Goal: Obtain resource: Download file/media

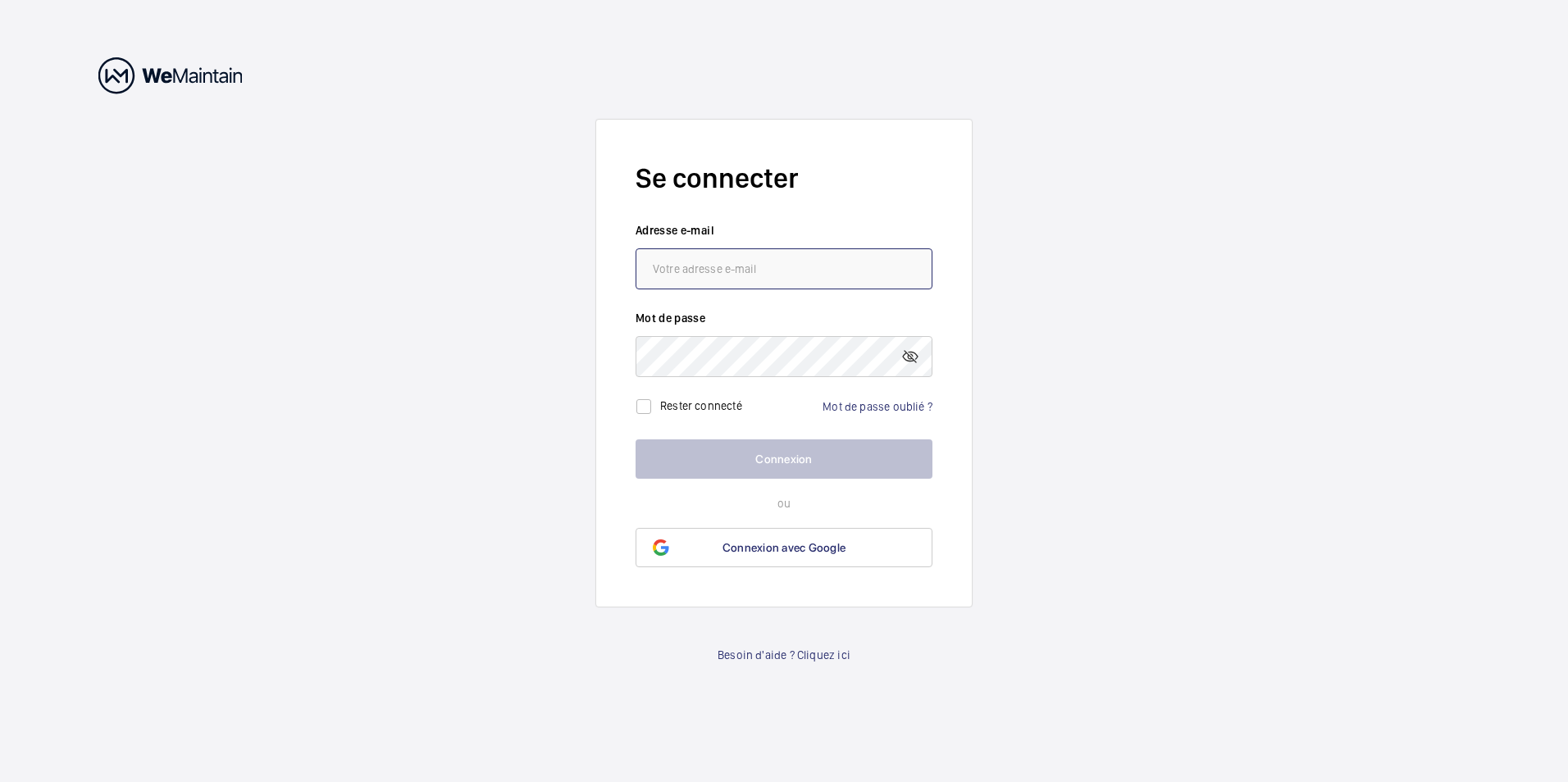
drag, startPoint x: 0, startPoint y: 0, endPoint x: 756, endPoint y: 263, distance: 800.4
click at [757, 263] on input "email" at bounding box center [784, 268] width 297 height 41
type input "[PERSON_NAME][EMAIL_ADDRESS][DOMAIN_NAME]"
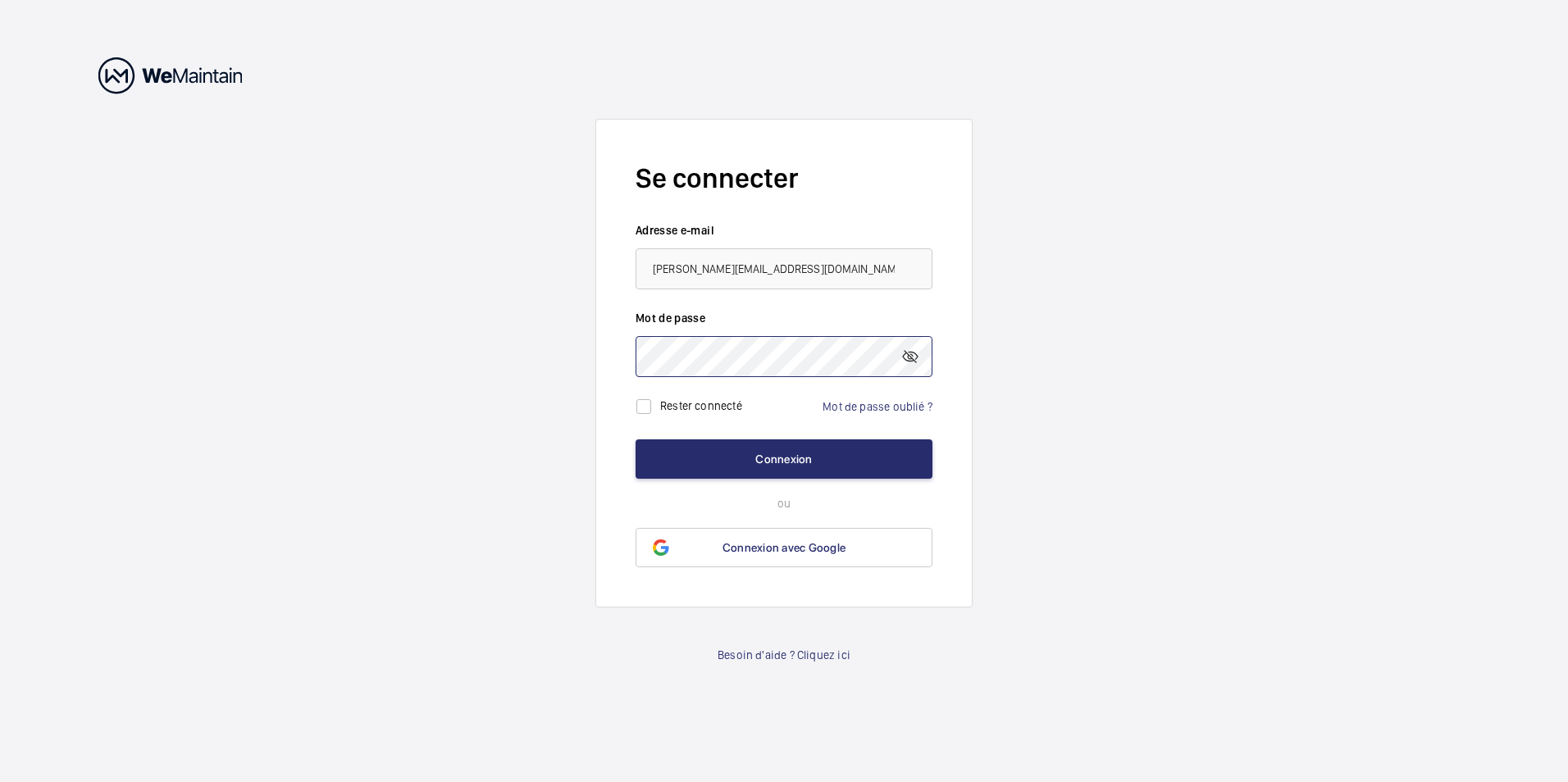
click at [636, 440] on button "Connexion" at bounding box center [784, 459] width 297 height 39
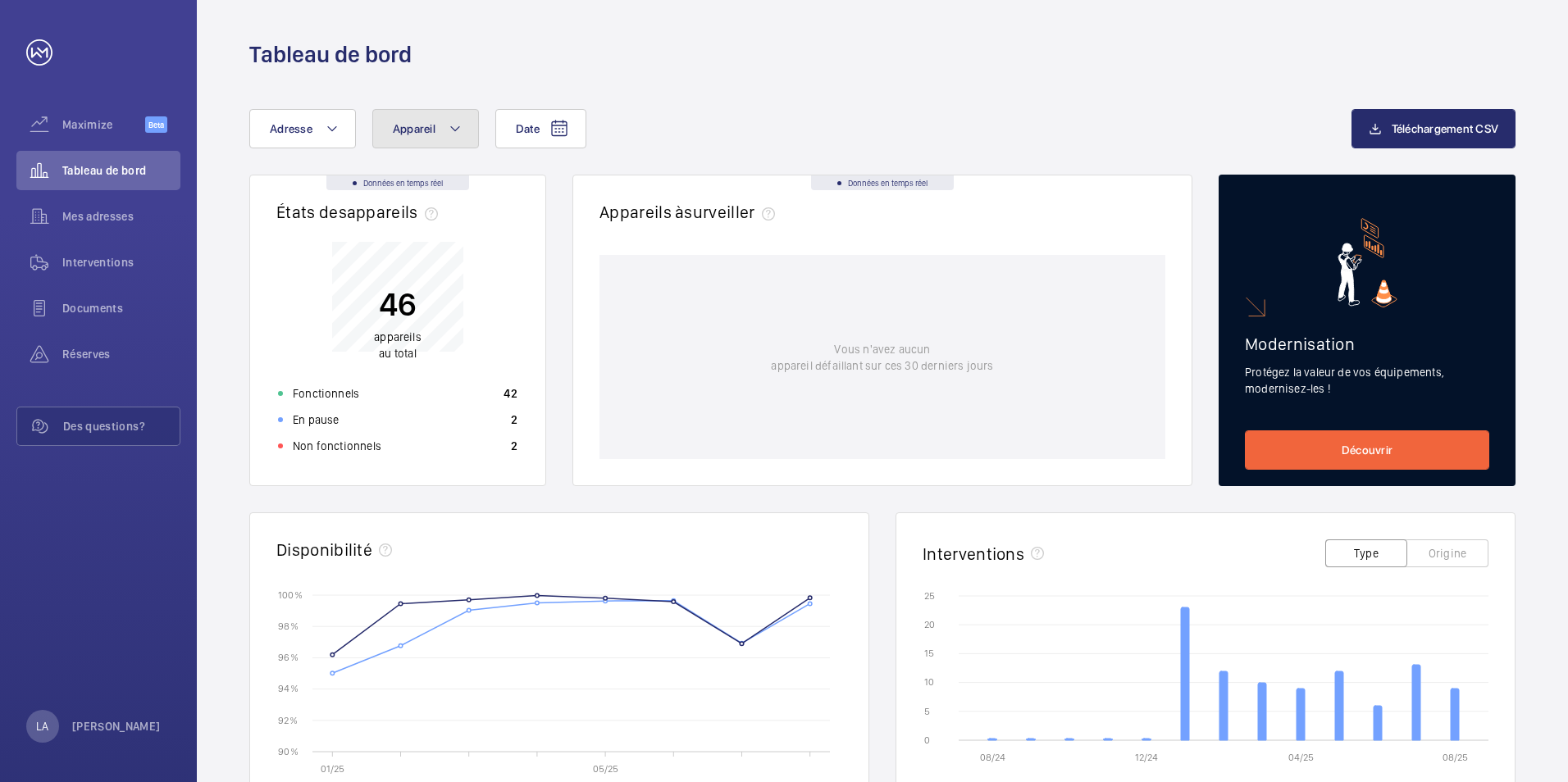
click at [395, 136] on button "Appareil" at bounding box center [426, 128] width 106 height 39
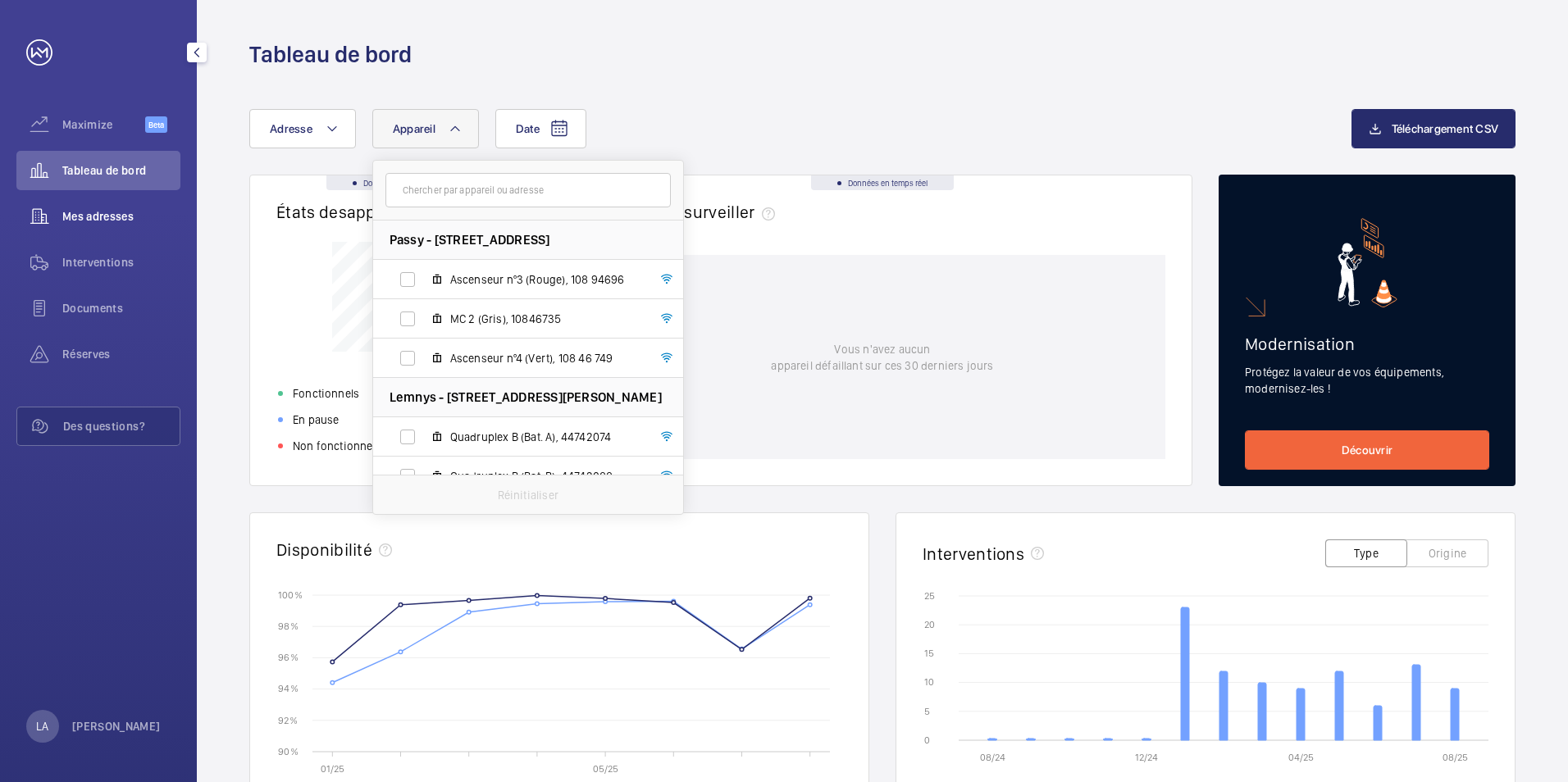
click at [103, 214] on span "Mes adresses" at bounding box center [121, 216] width 118 height 16
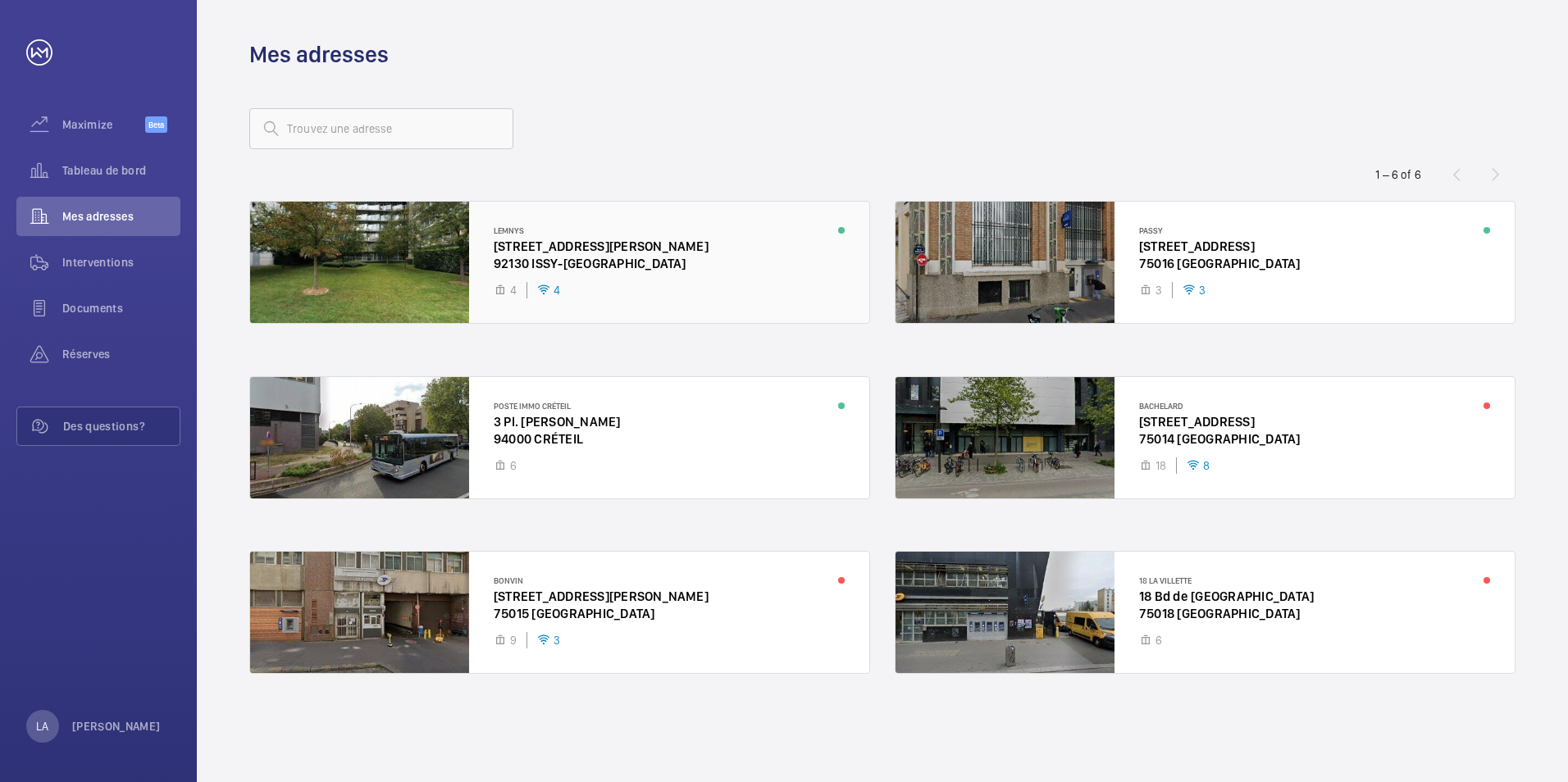
click at [381, 266] on div at bounding box center [560, 262] width 619 height 122
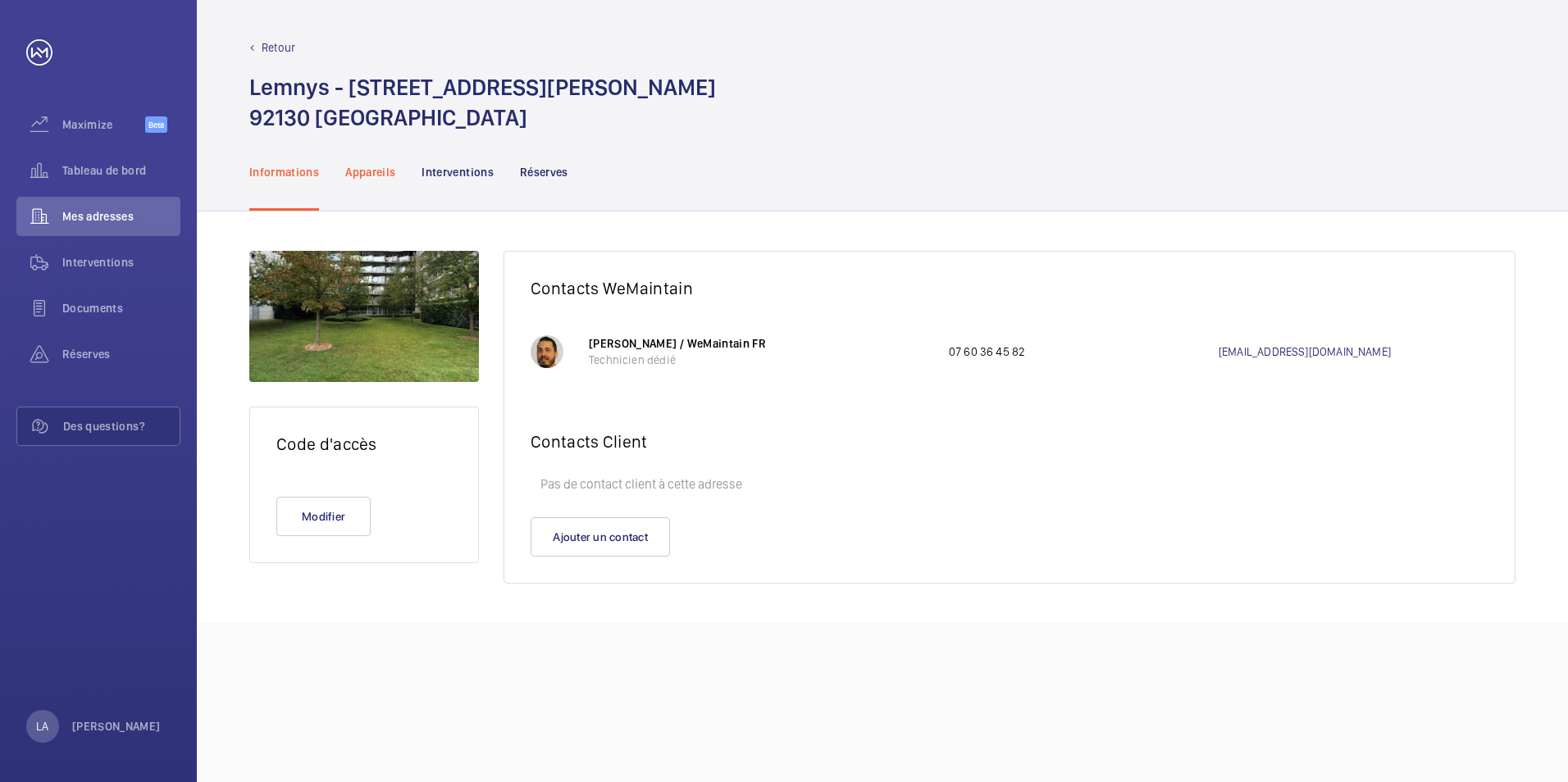
click at [390, 179] on p "Appareils" at bounding box center [370, 172] width 50 height 16
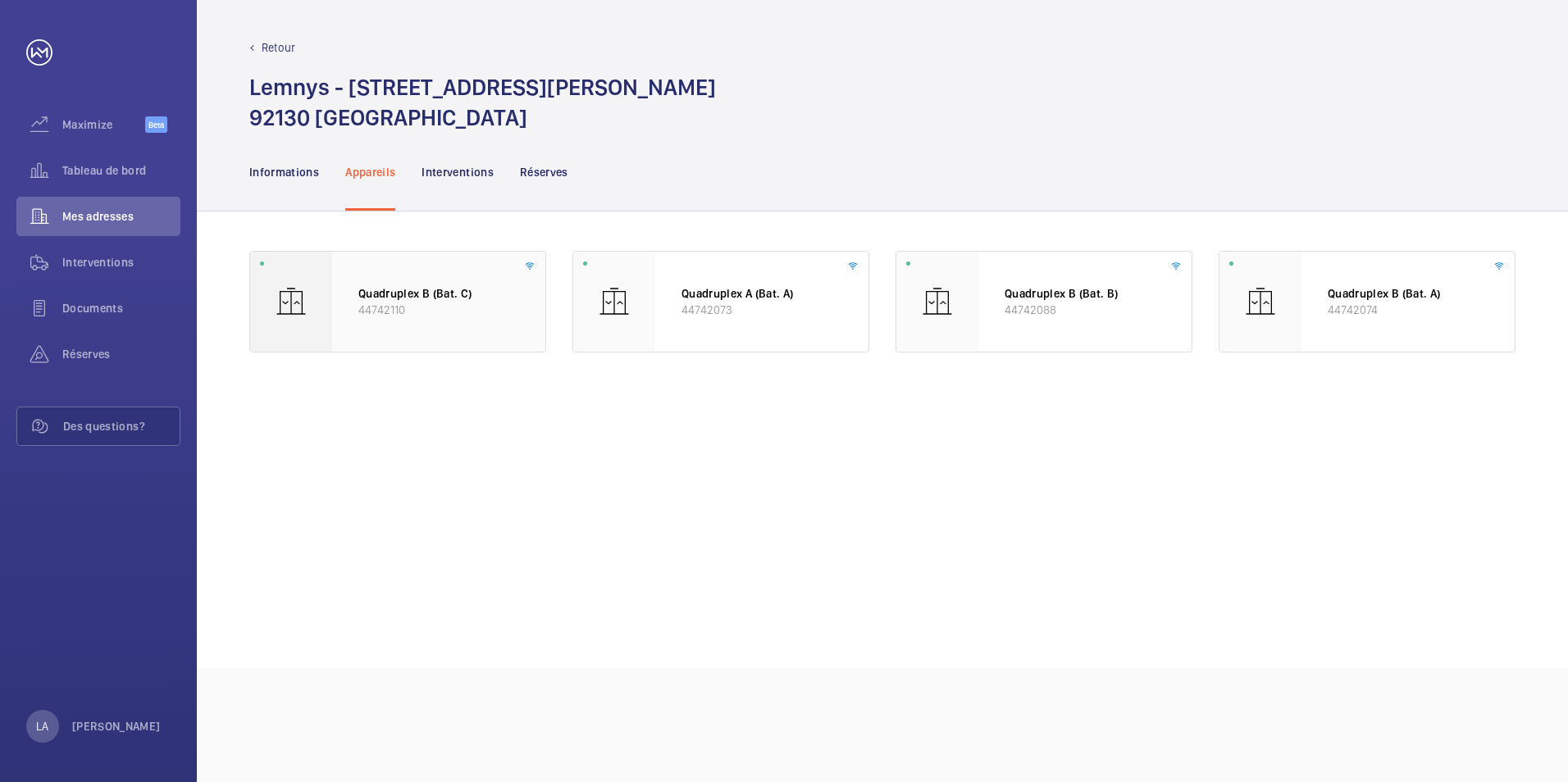
click at [409, 304] on p "44742110" at bounding box center [439, 310] width 161 height 16
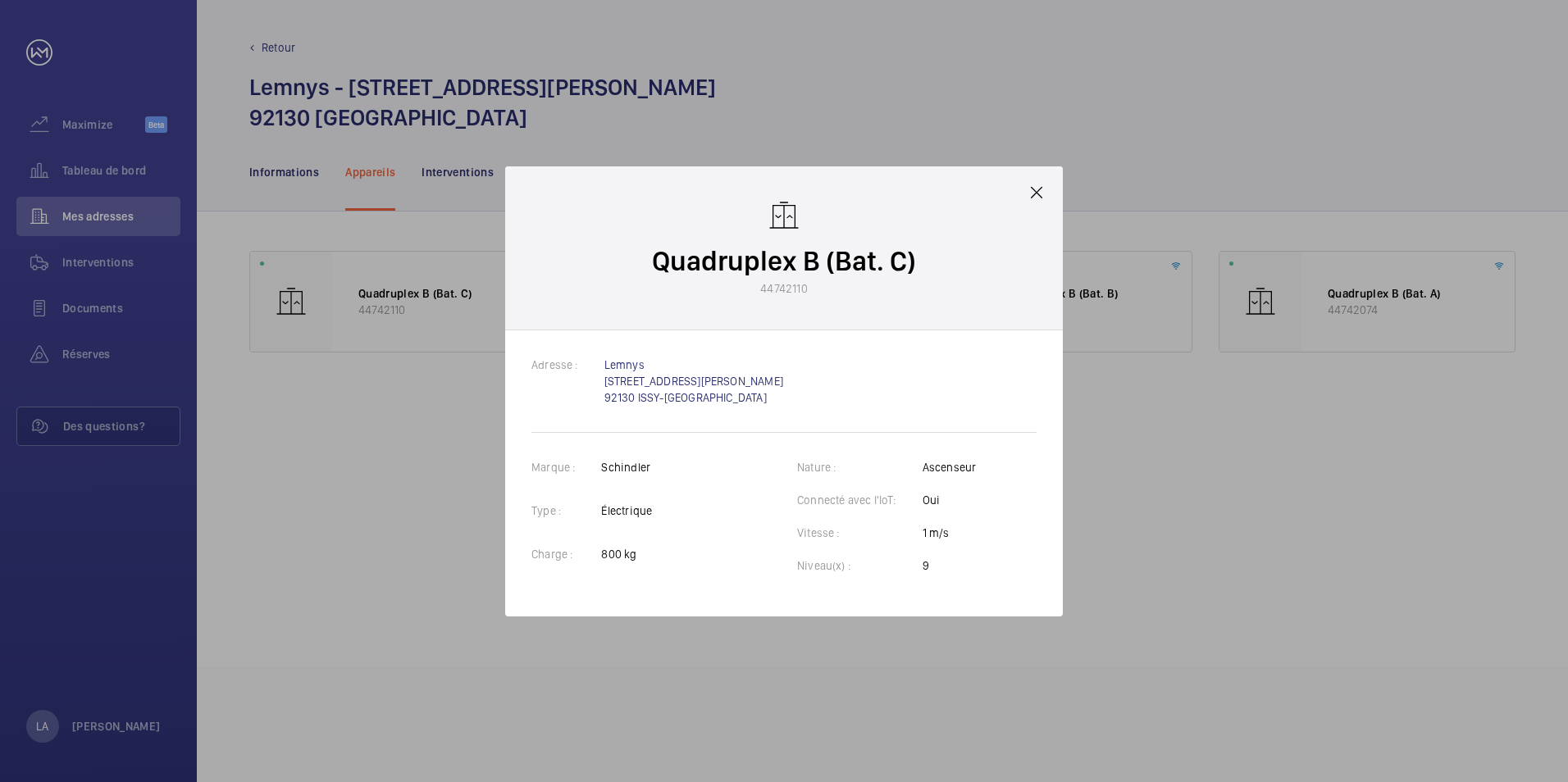
click at [443, 410] on div at bounding box center [784, 391] width 1568 height 782
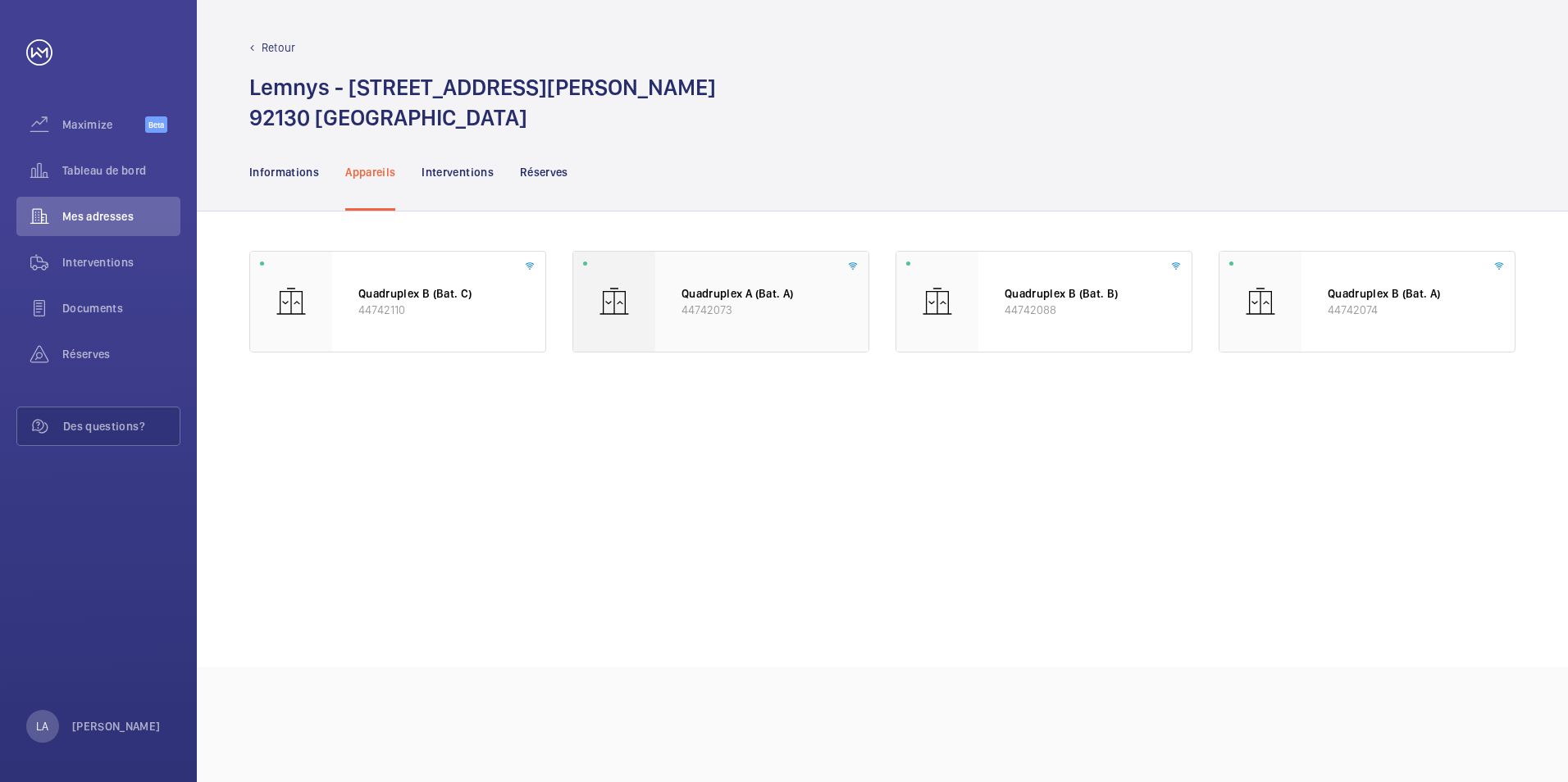
click at [759, 299] on p "Quadruplex A (Bat. A)" at bounding box center [762, 294] width 161 height 16
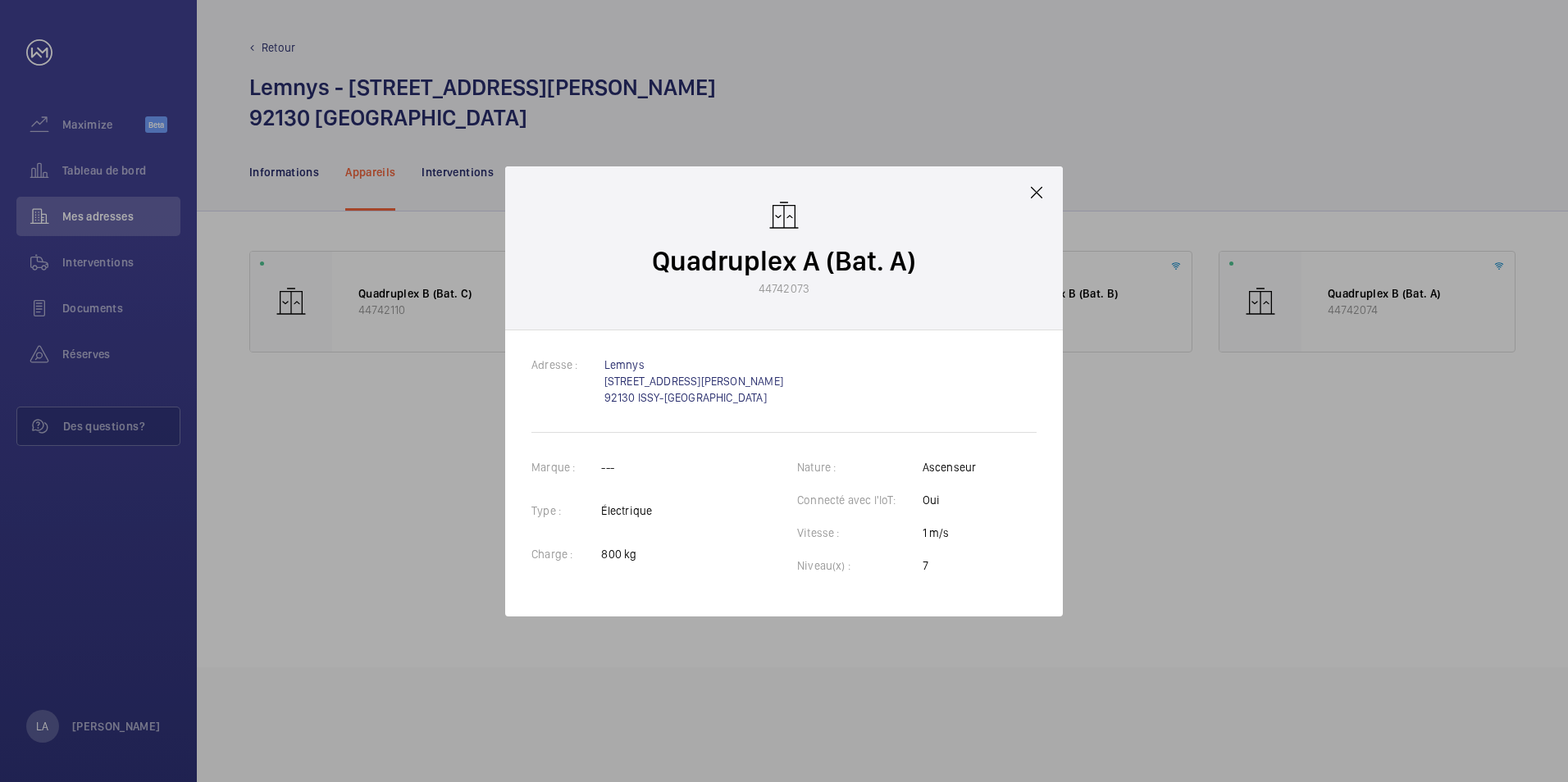
click at [415, 393] on div at bounding box center [784, 391] width 1568 height 782
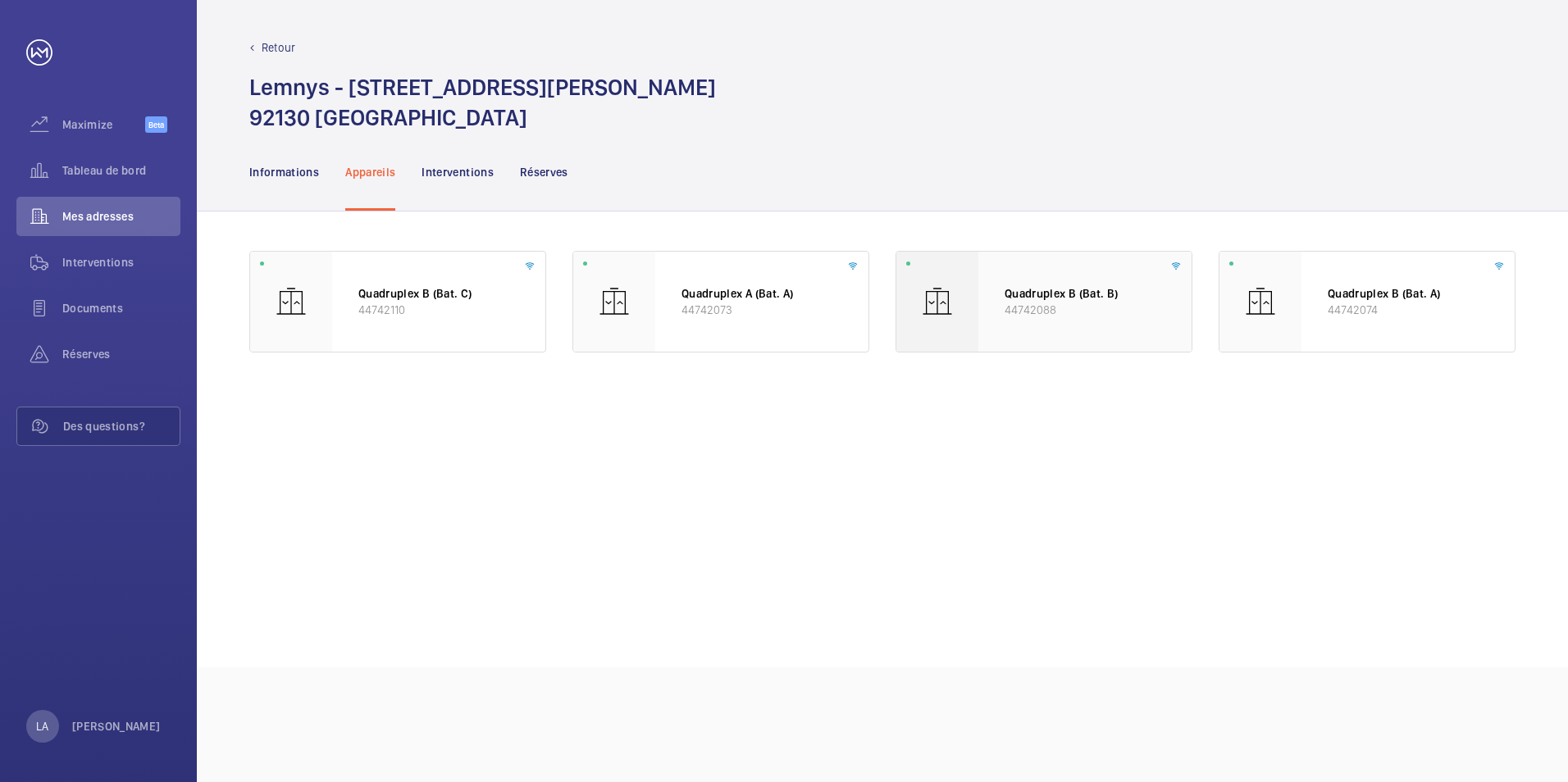
click at [1021, 299] on p "Quadruplex B (Bat. B)" at bounding box center [1085, 294] width 161 height 16
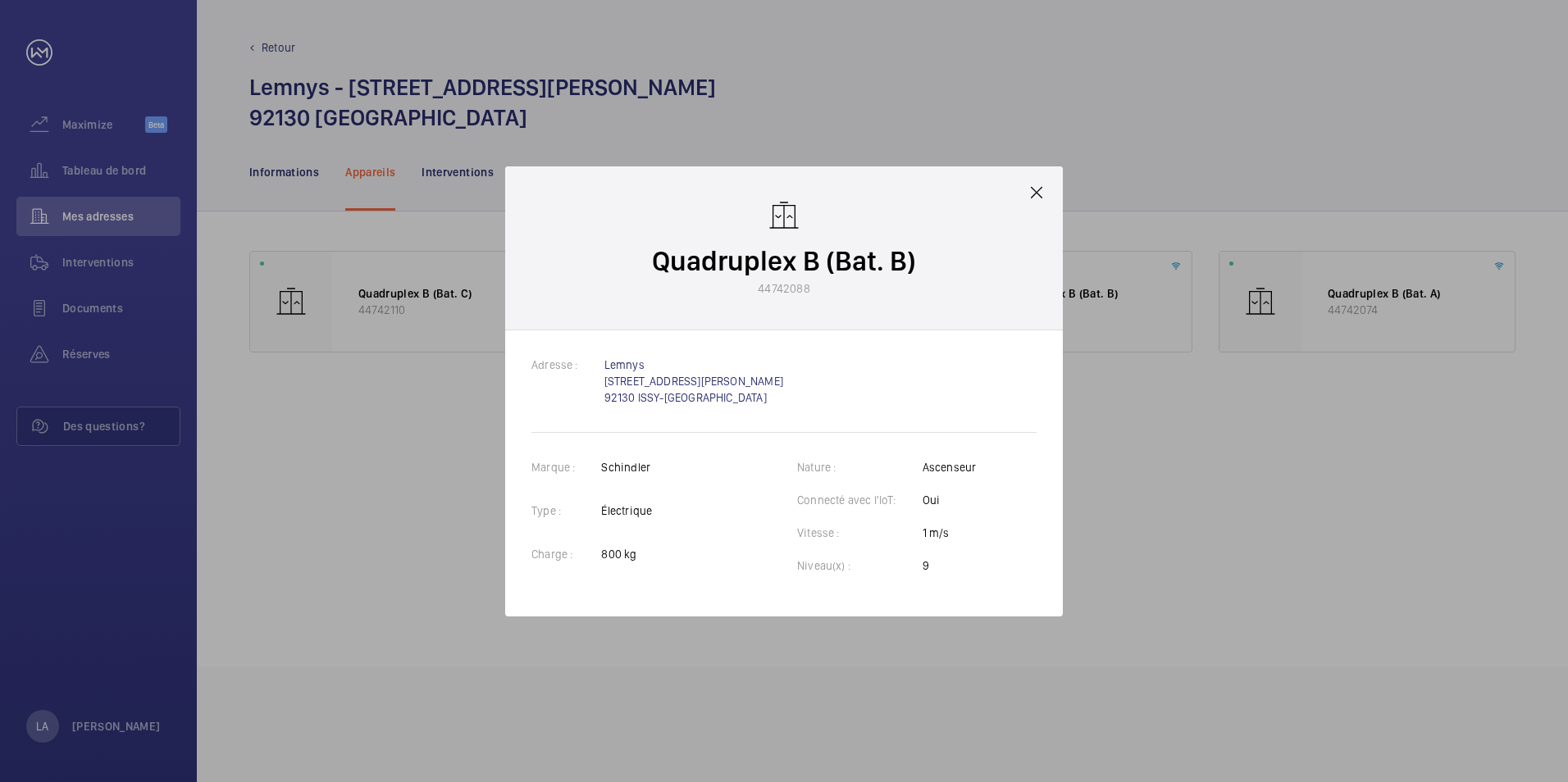
click at [1175, 404] on div at bounding box center [784, 391] width 1568 height 782
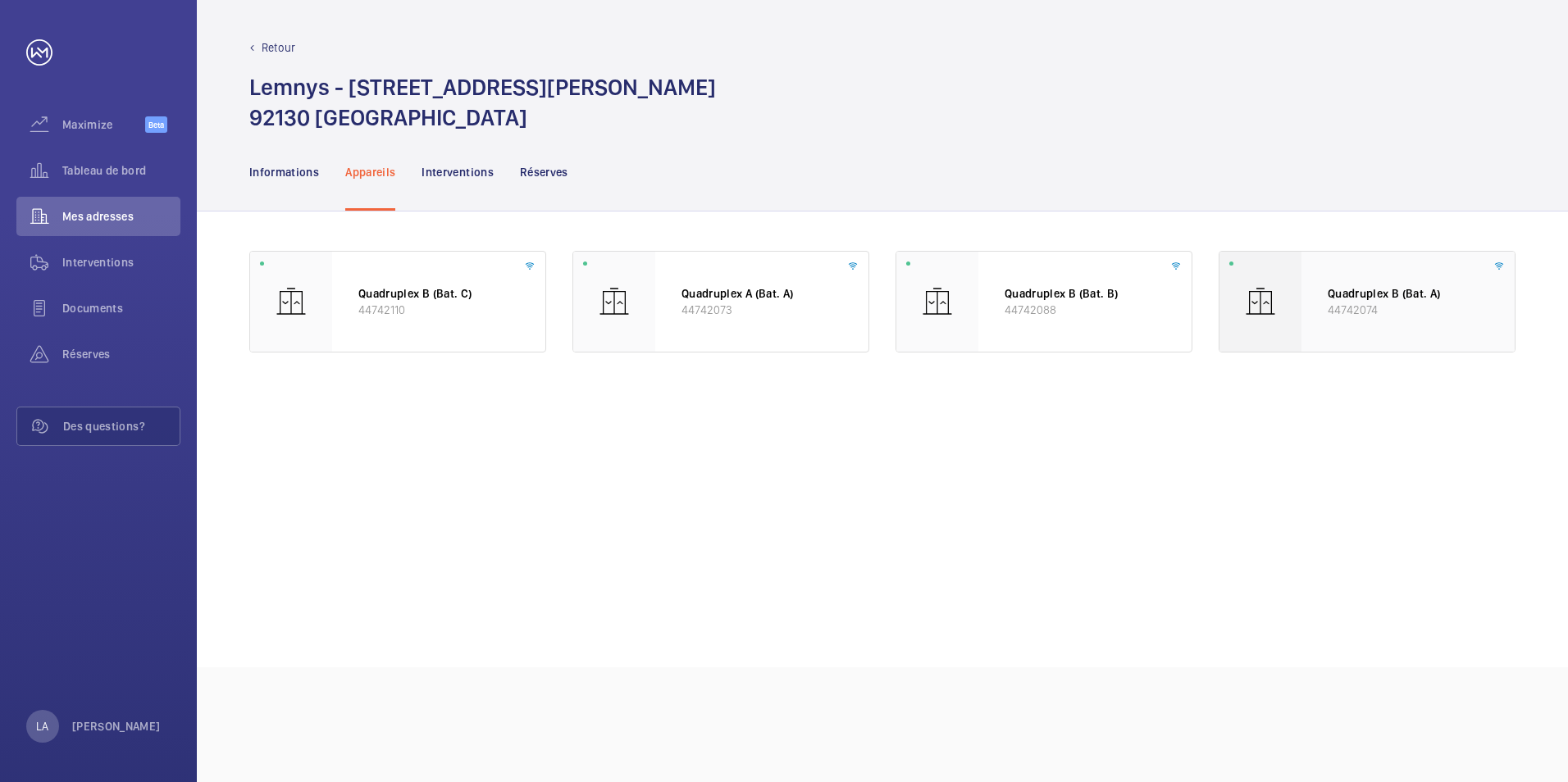
click at [1362, 295] on p "Quadruplex B (Bat. A)" at bounding box center [1409, 294] width 161 height 16
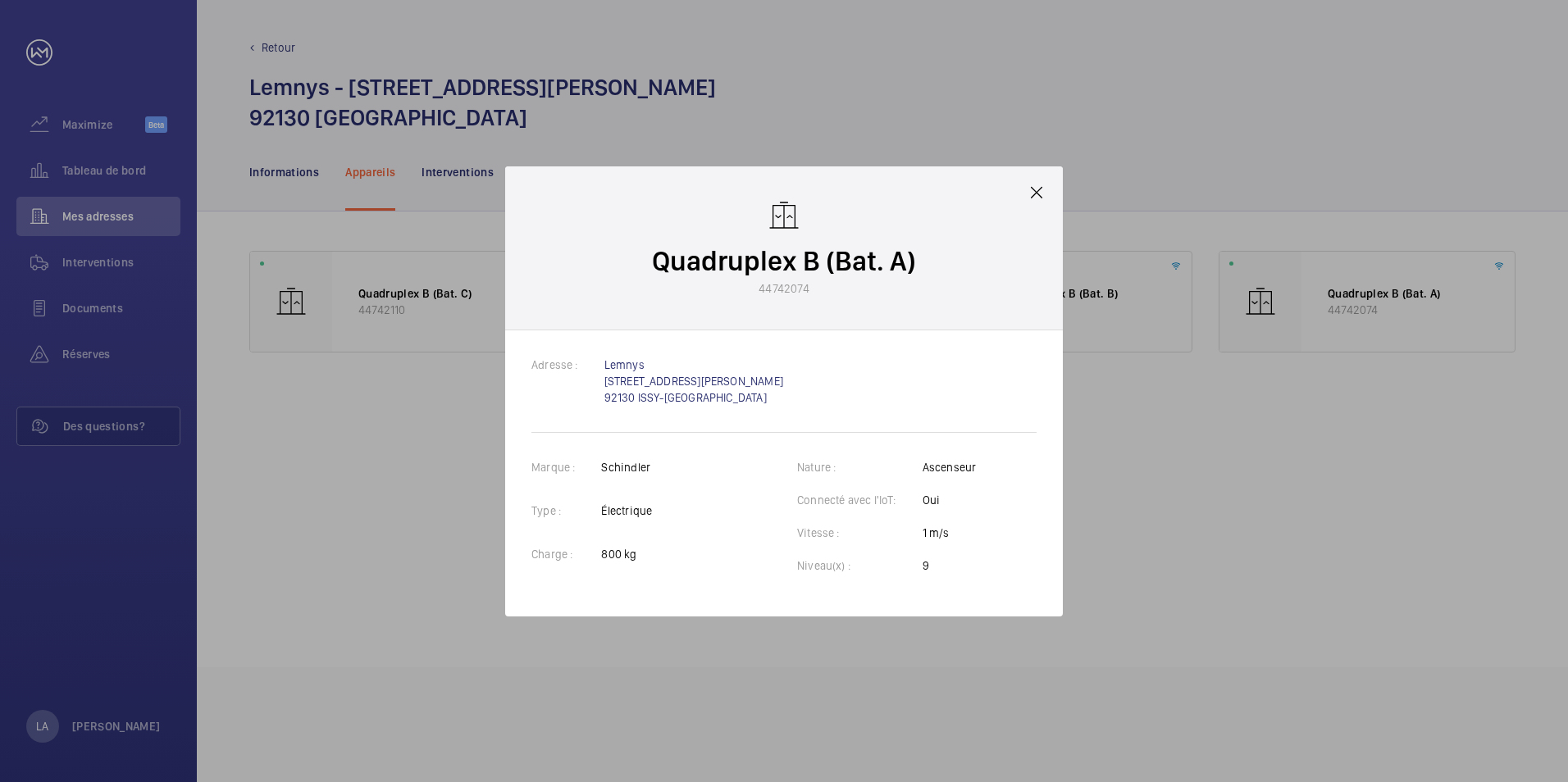
click at [1350, 422] on div at bounding box center [784, 391] width 1568 height 782
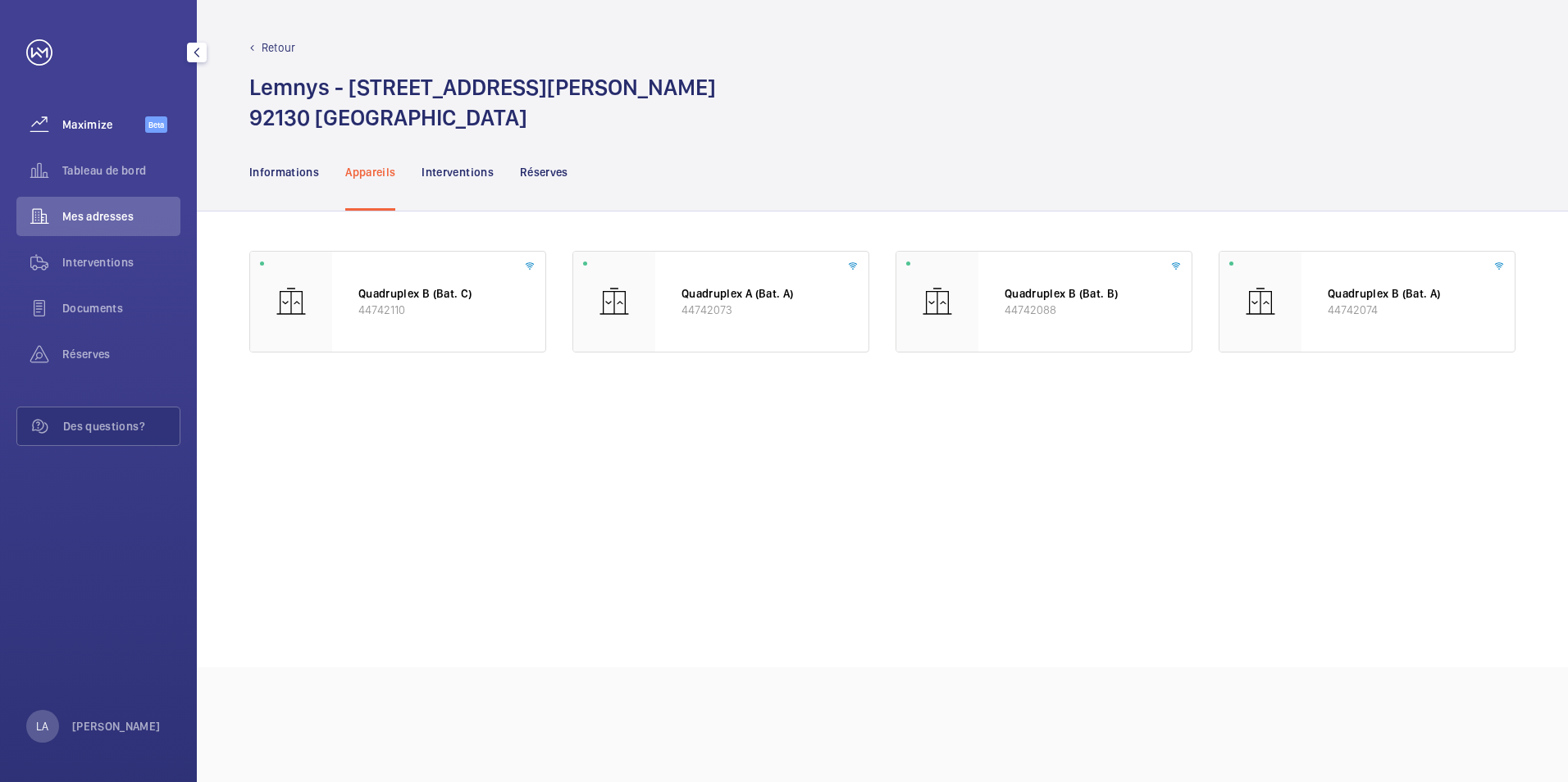
click at [98, 123] on span "Maximize" at bounding box center [103, 125] width 82 height 16
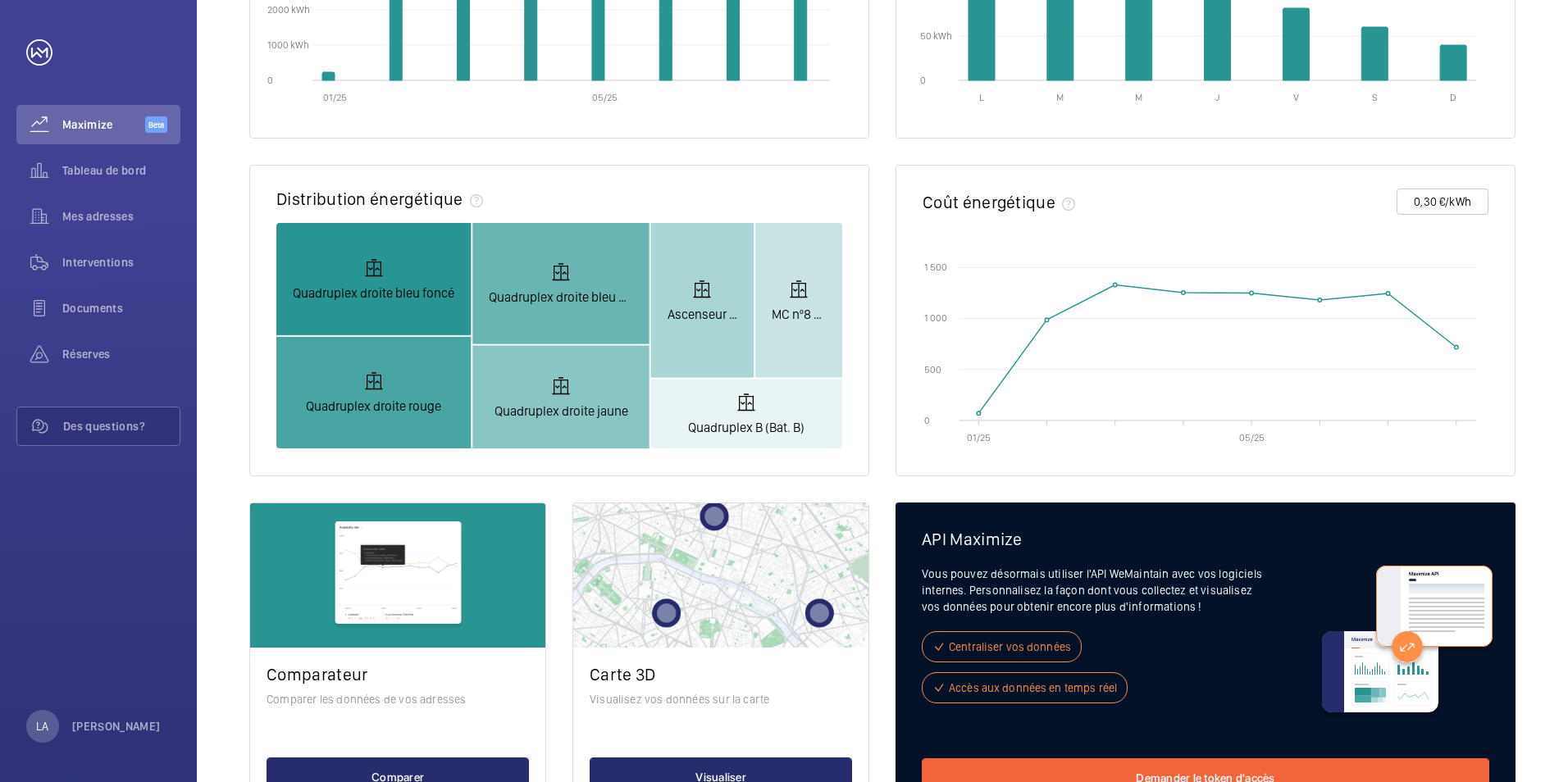
scroll to position [334, 0]
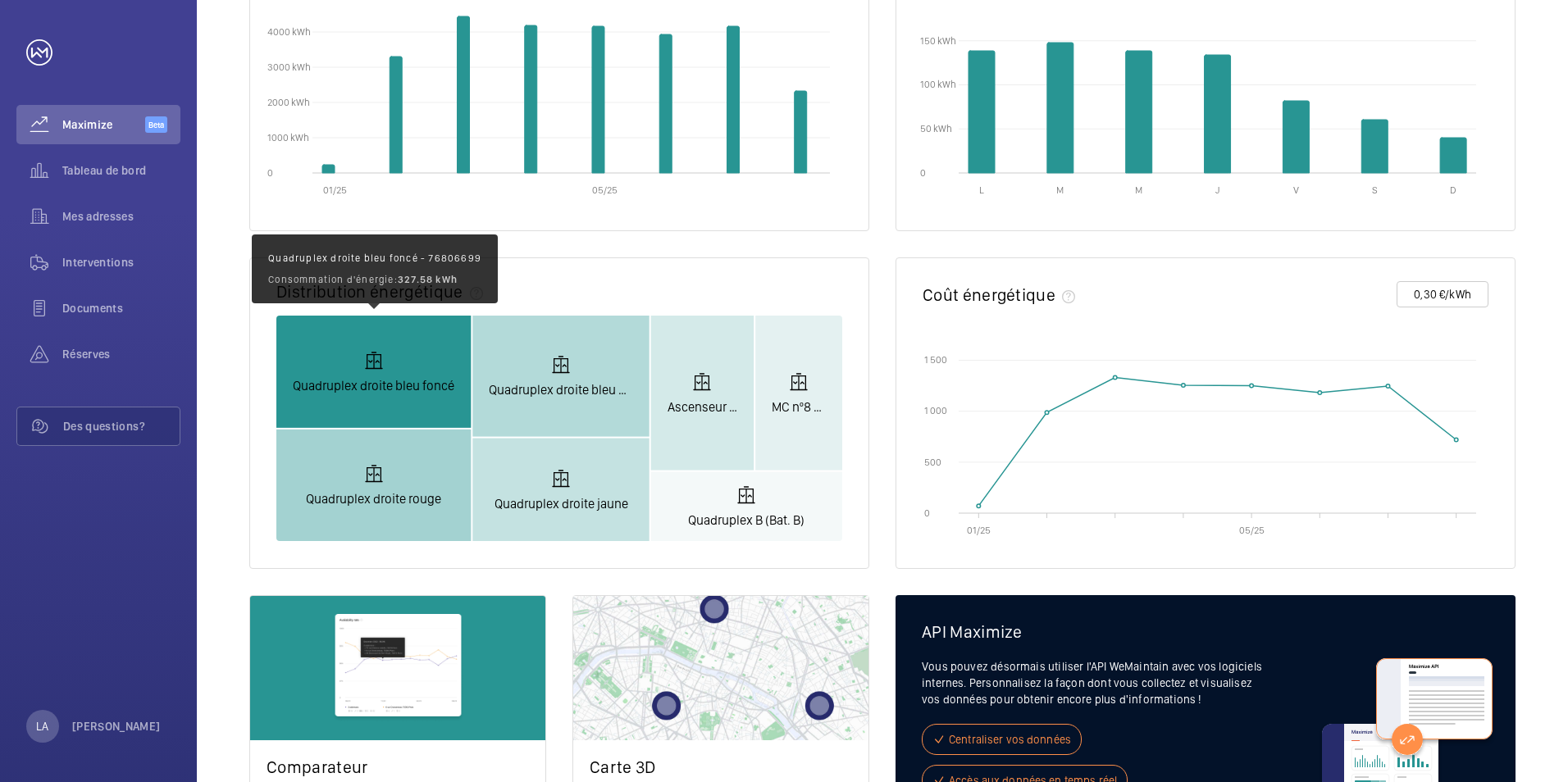
click at [323, 379] on rect at bounding box center [374, 372] width 194 height 113
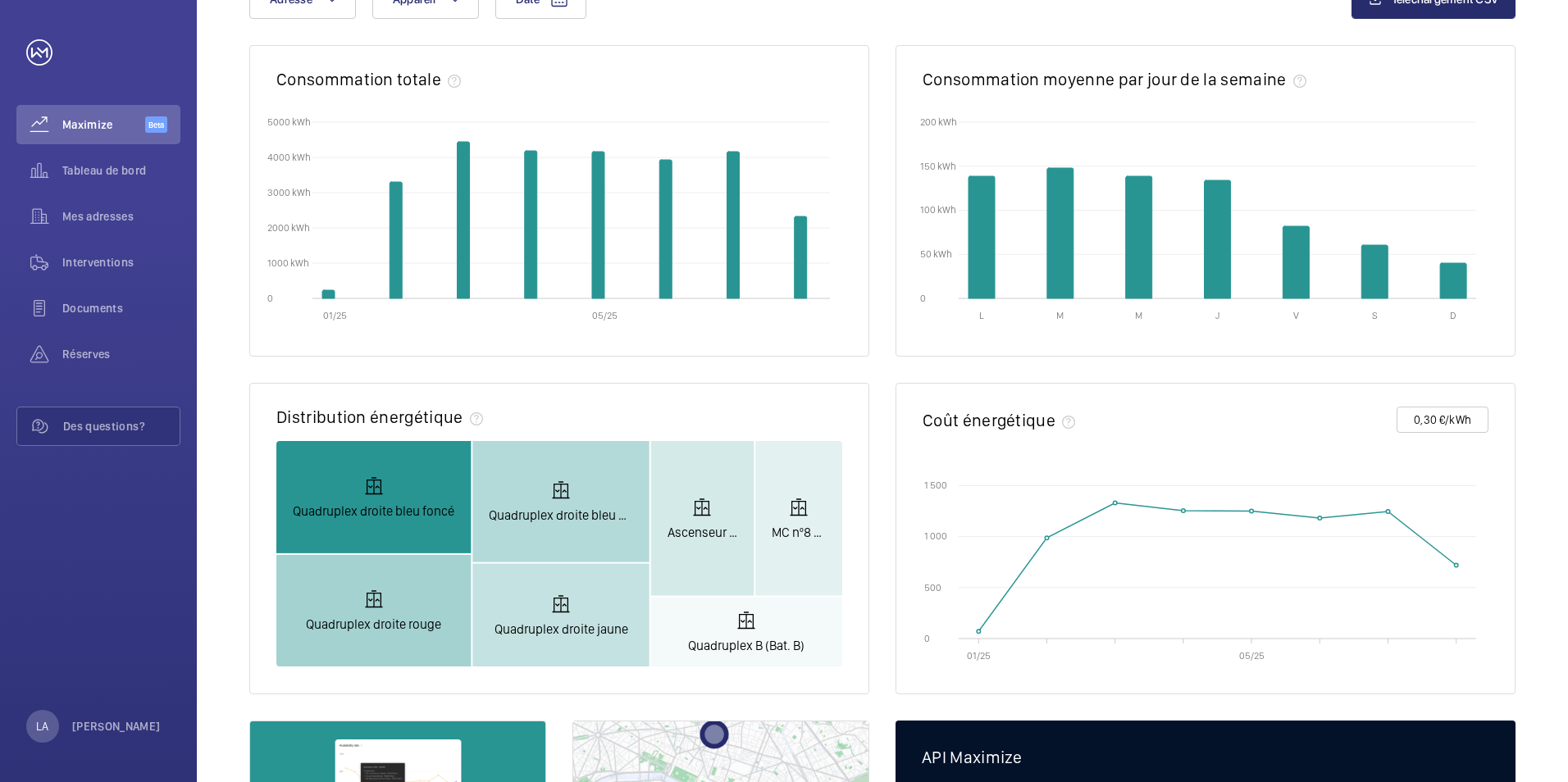
scroll to position [0, 0]
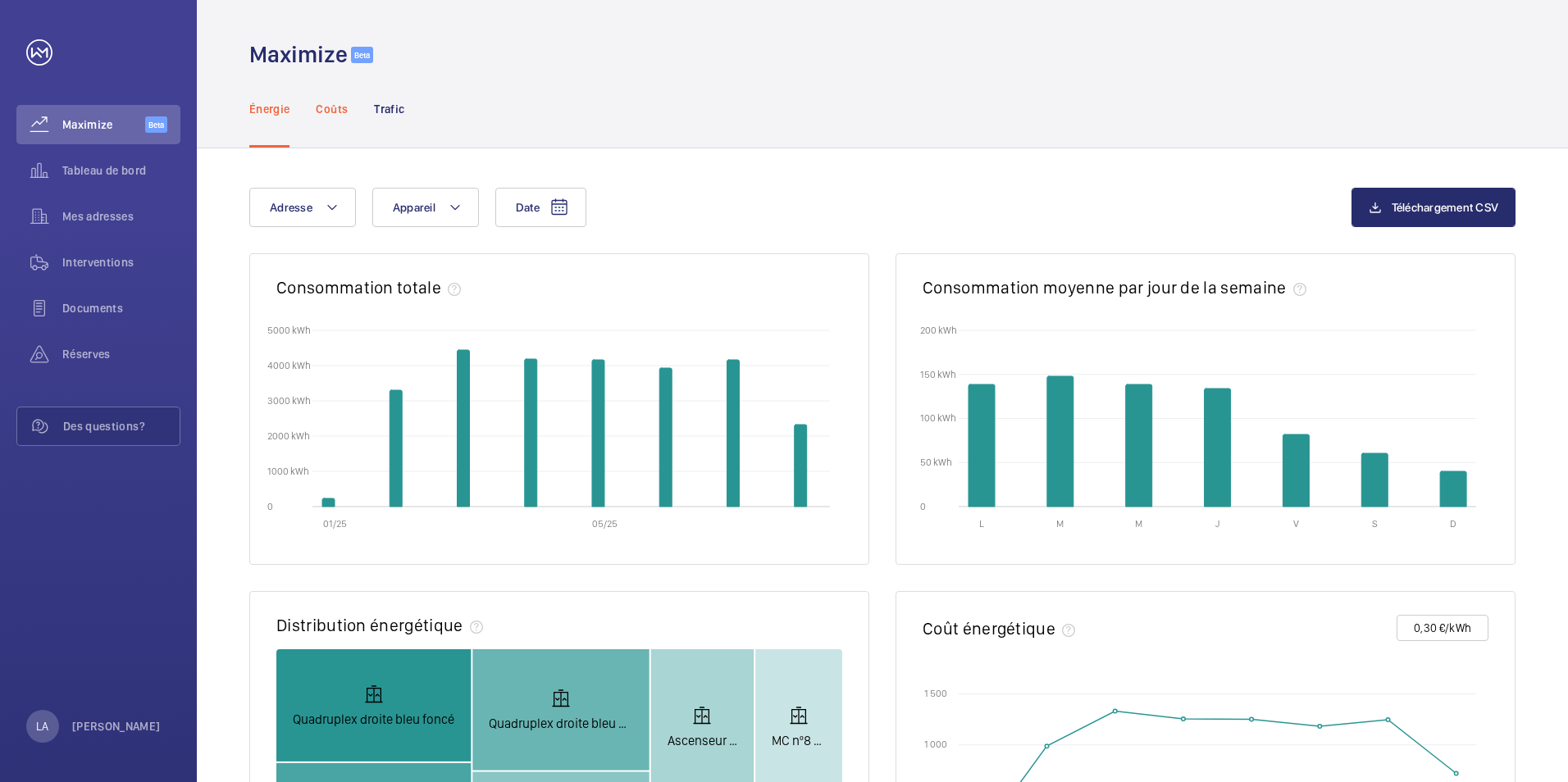
click at [342, 117] on div "Coûts" at bounding box center [332, 108] width 32 height 78
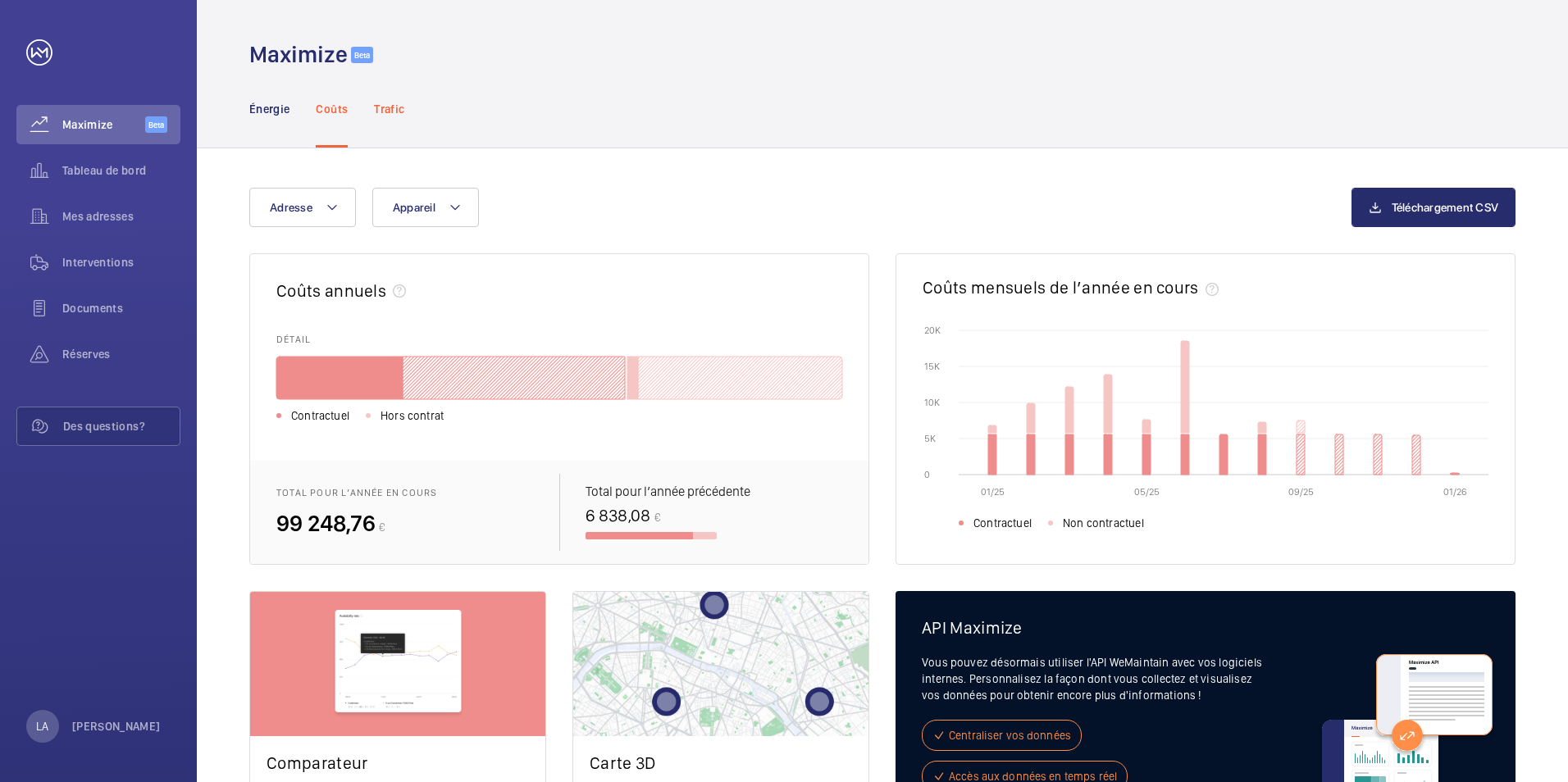
click at [383, 105] on p "Trafic" at bounding box center [388, 109] width 30 height 16
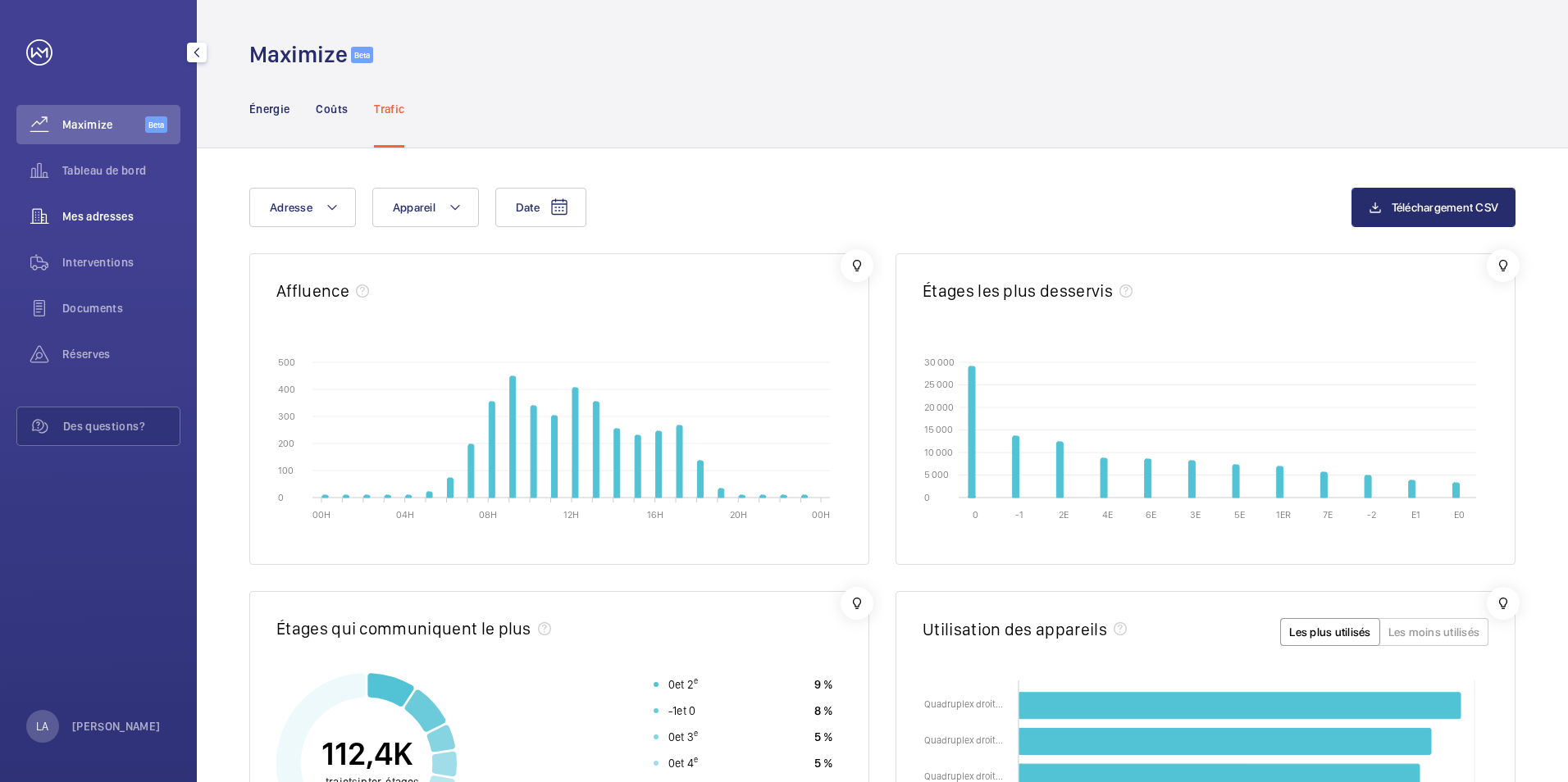
click at [100, 213] on span "Mes adresses" at bounding box center [121, 216] width 118 height 16
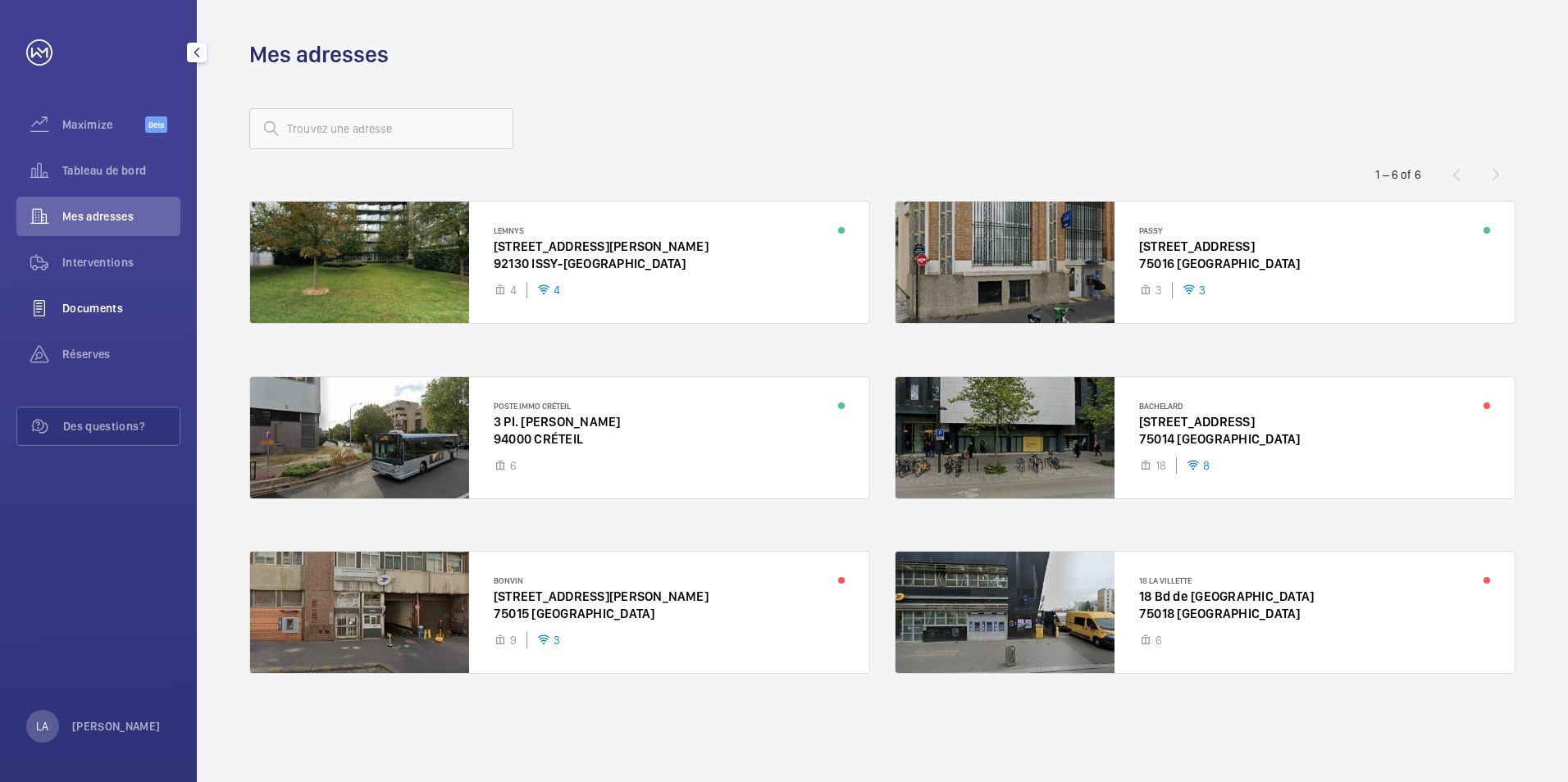
click at [71, 317] on div "Documents" at bounding box center [98, 308] width 164 height 39
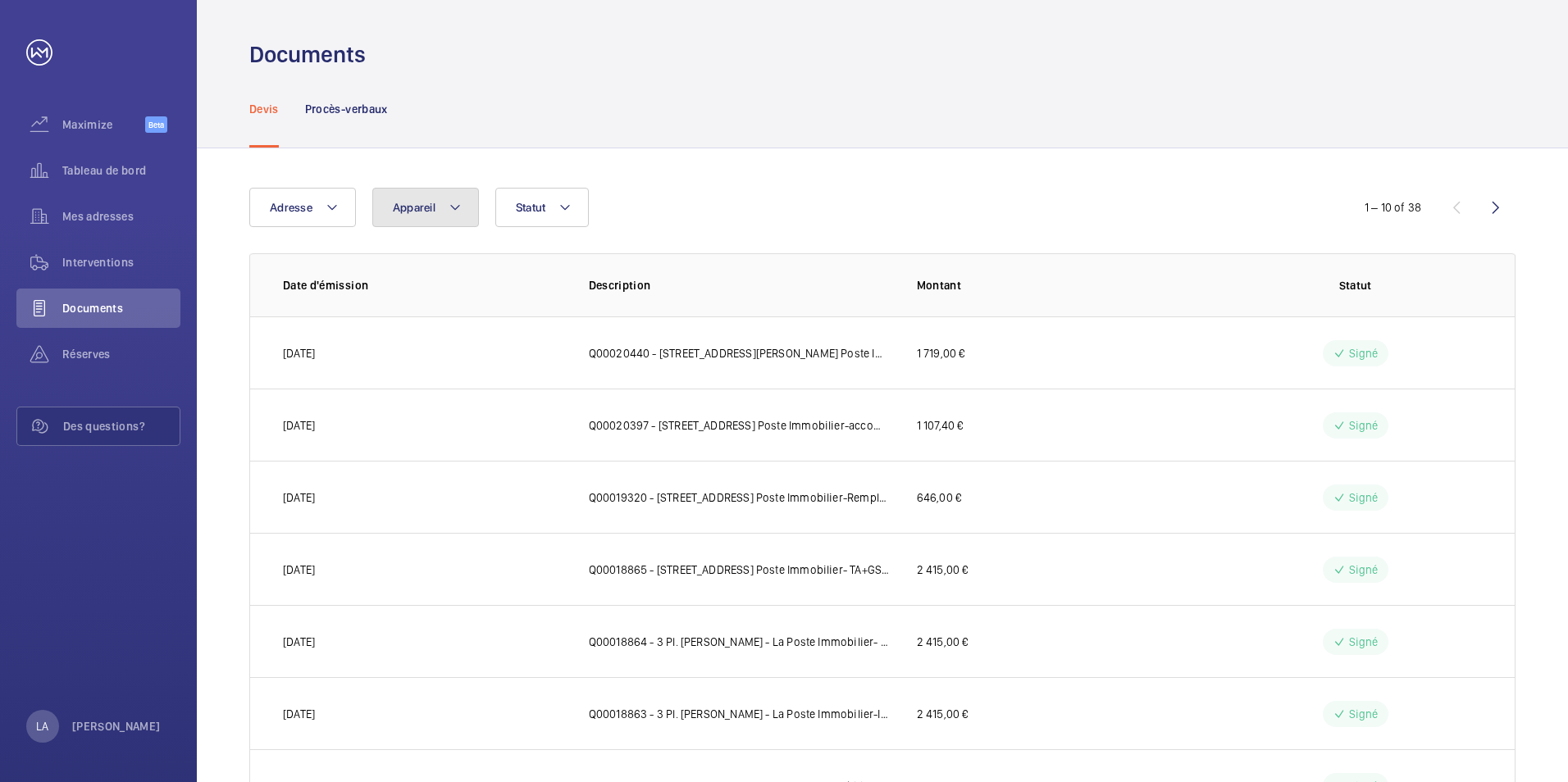
click at [394, 212] on span "Appareil" at bounding box center [414, 207] width 43 height 13
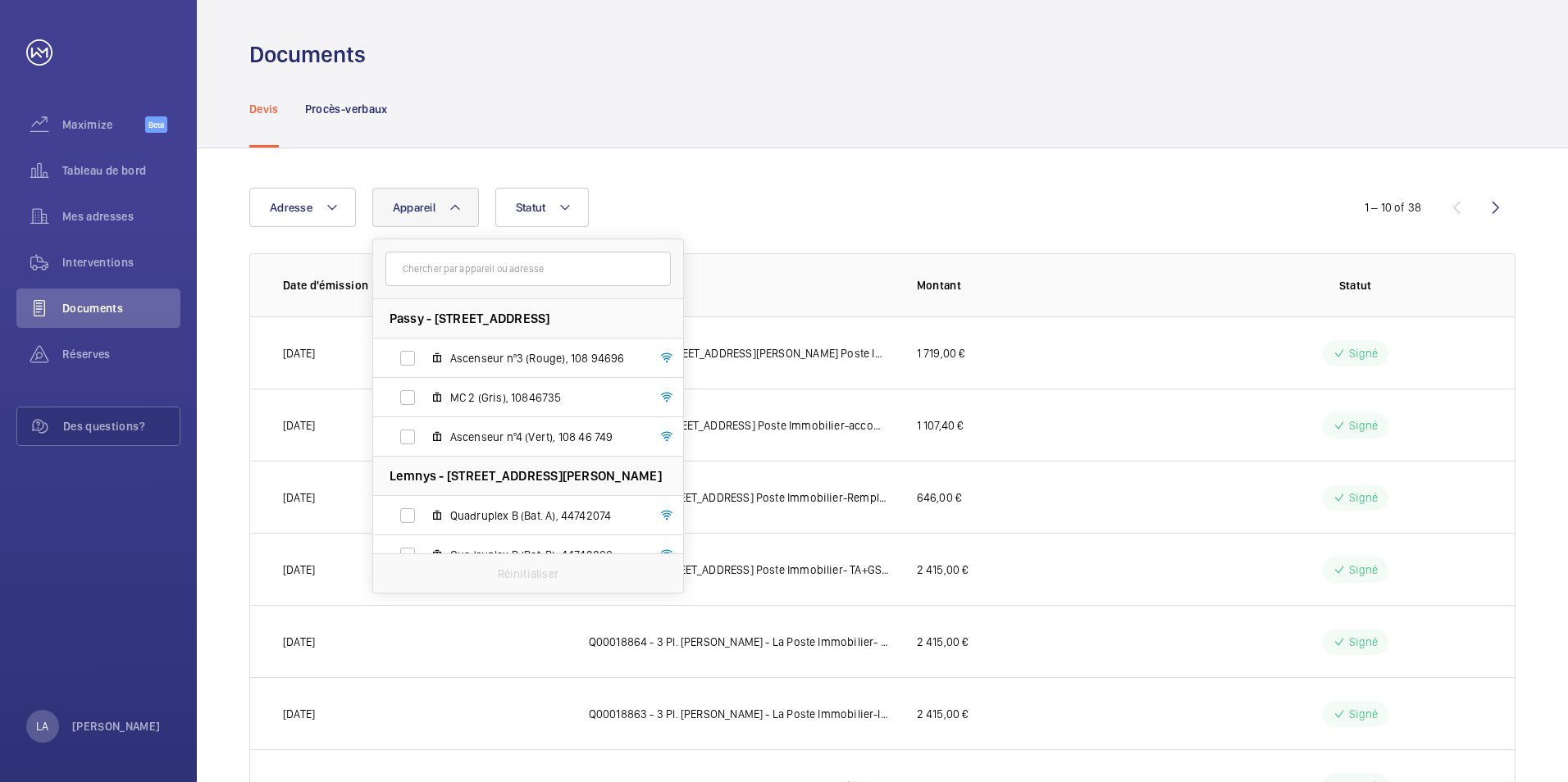
click at [394, 212] on span "Appareil" at bounding box center [414, 207] width 43 height 13
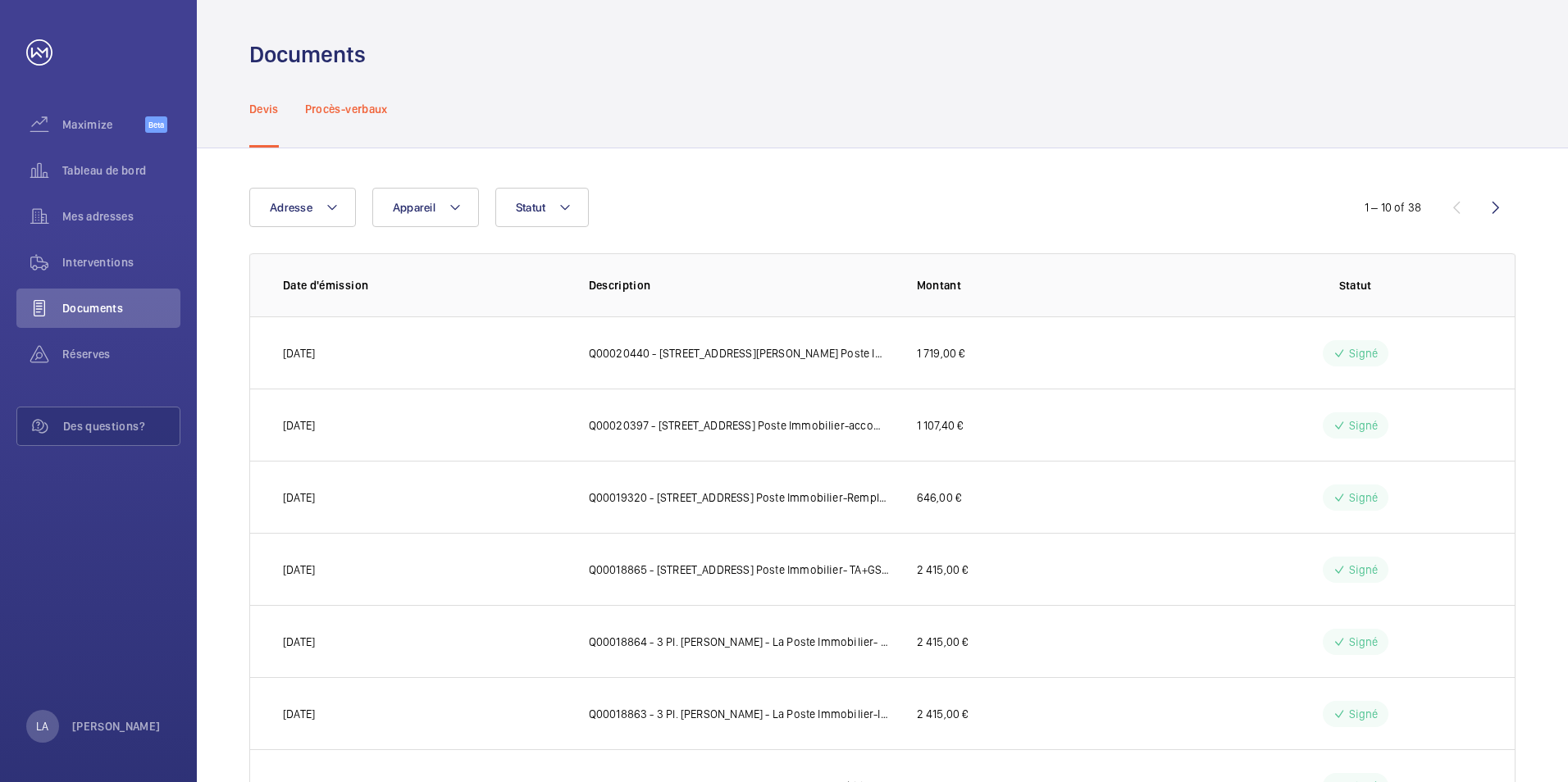
click at [339, 118] on div "Procès-verbaux" at bounding box center [346, 108] width 82 height 78
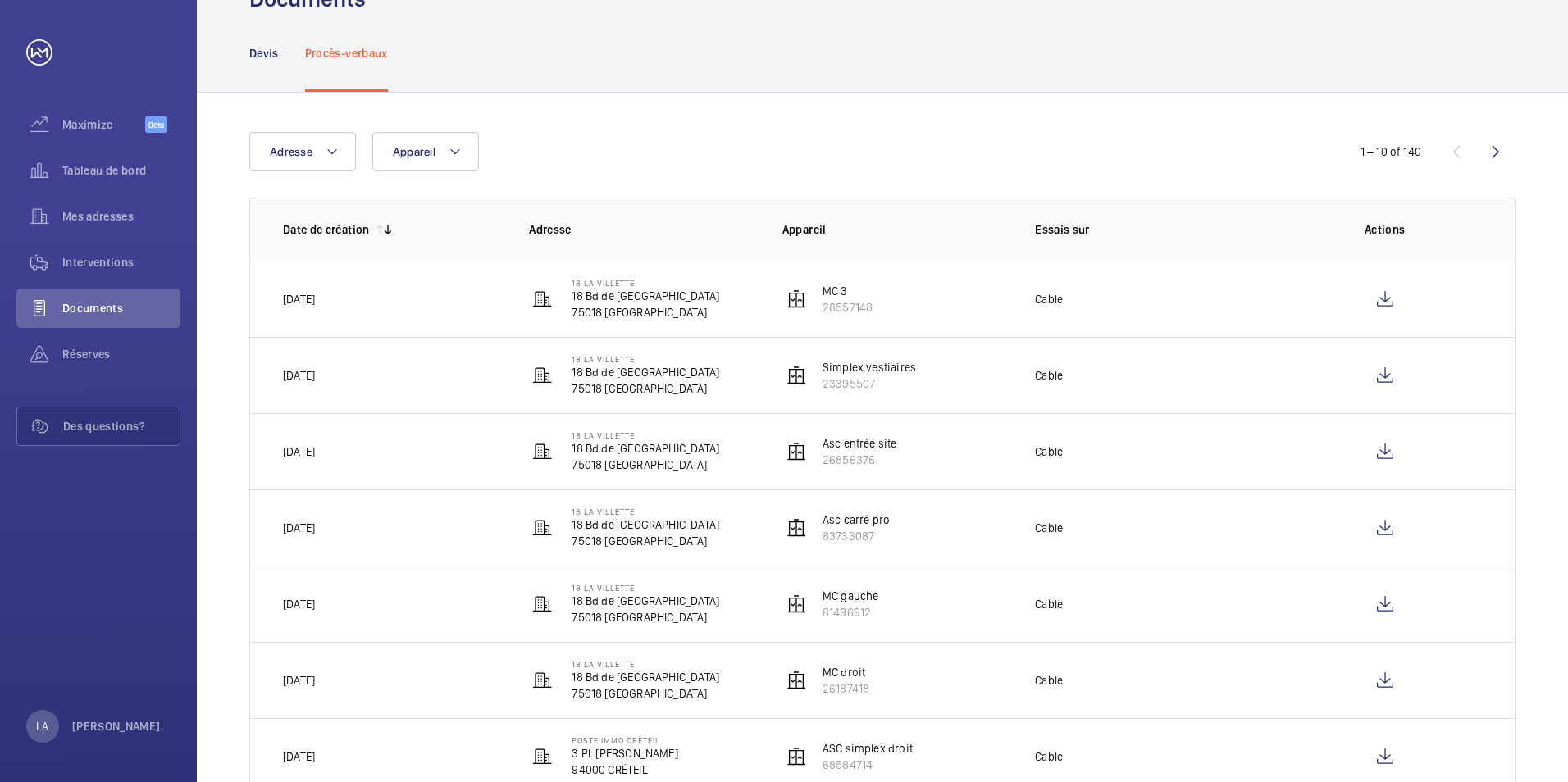
scroll to position [82, 0]
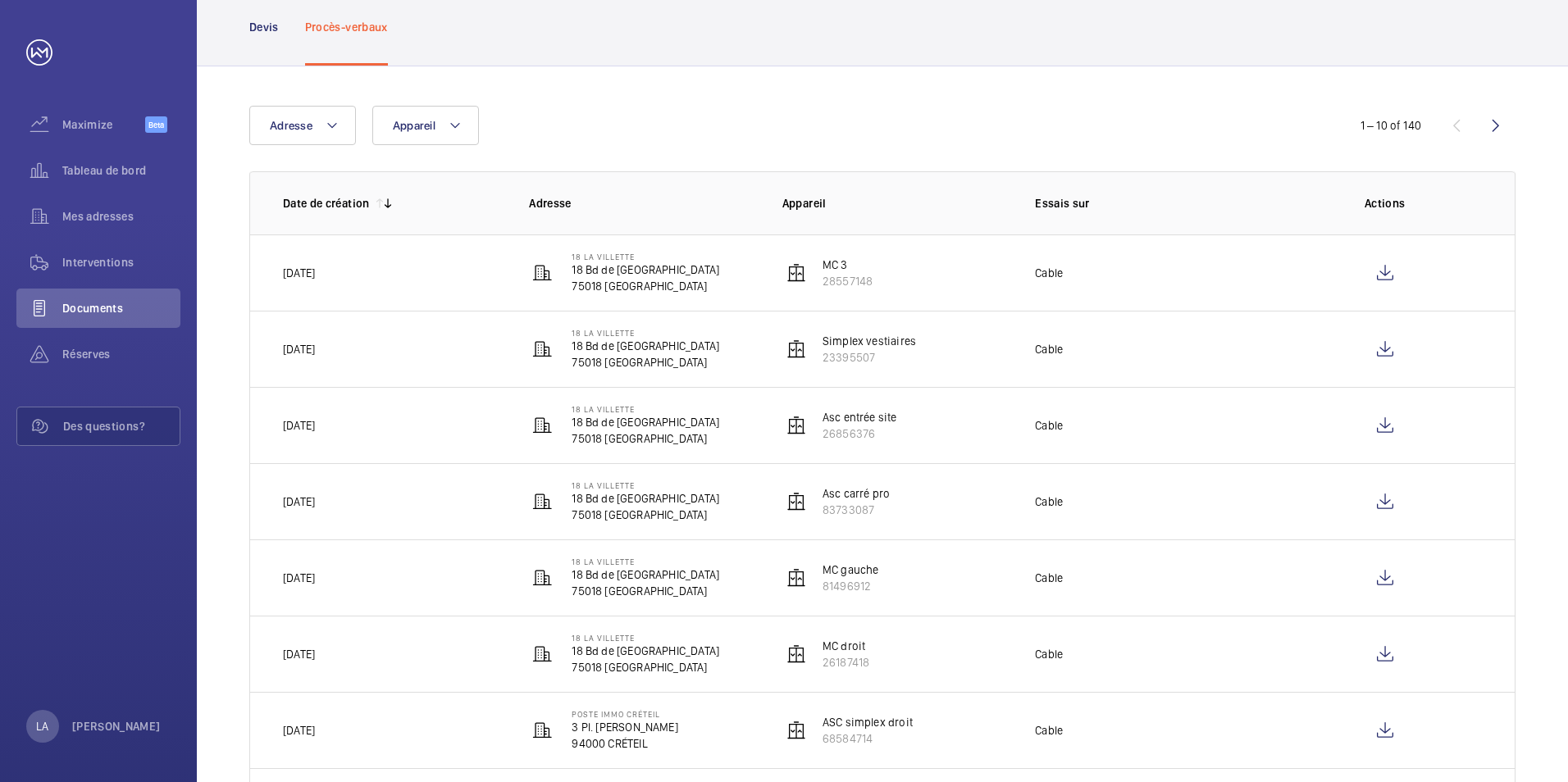
click at [314, 418] on p "[DATE]" at bounding box center [299, 426] width 32 height 16
click at [1381, 430] on wm-front-icon-button at bounding box center [1385, 425] width 39 height 39
drag, startPoint x: 333, startPoint y: 586, endPoint x: 490, endPoint y: 563, distance: 158.7
click at [490, 563] on td "[DATE]" at bounding box center [376, 577] width 253 height 76
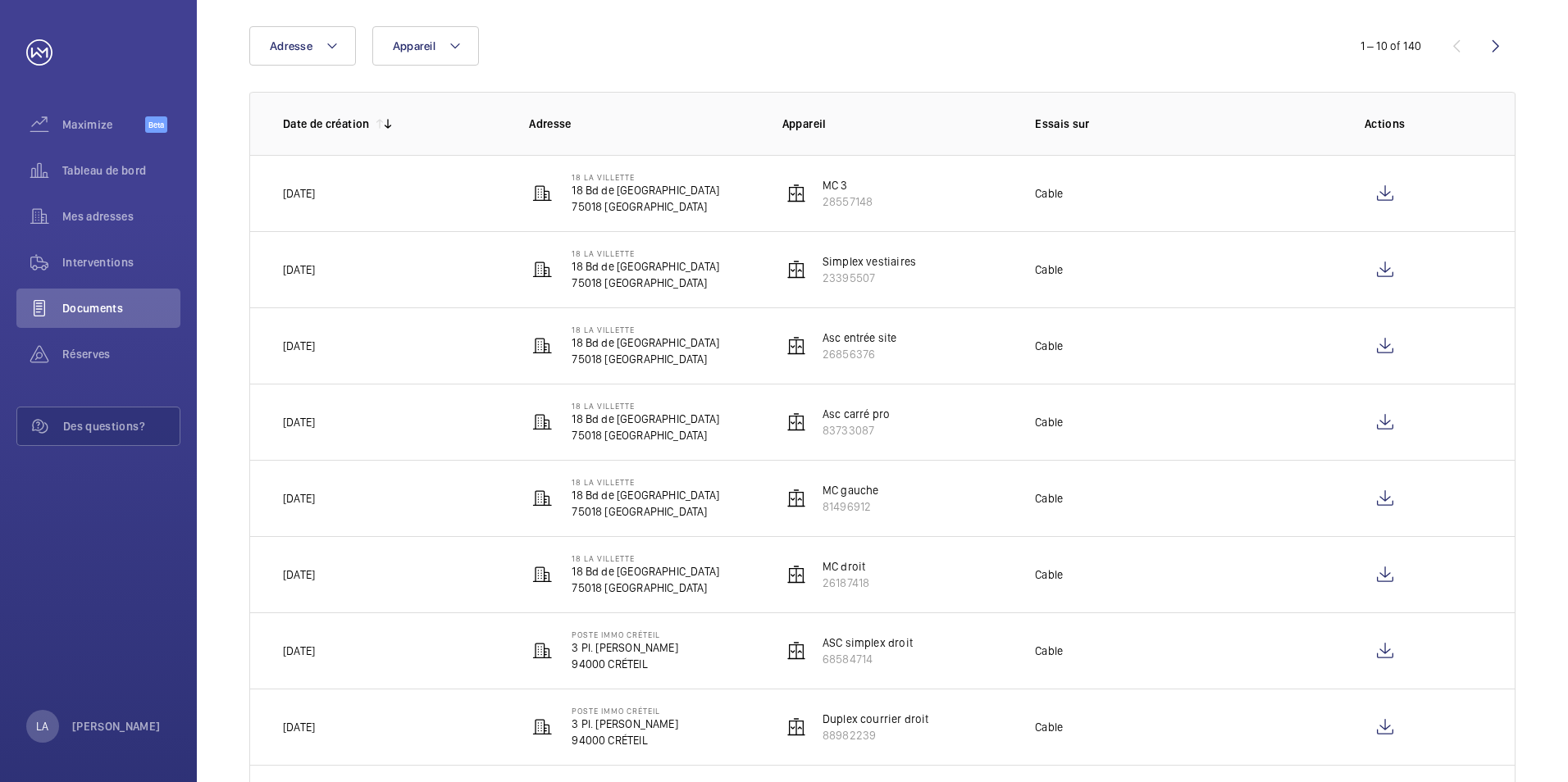
scroll to position [0, 0]
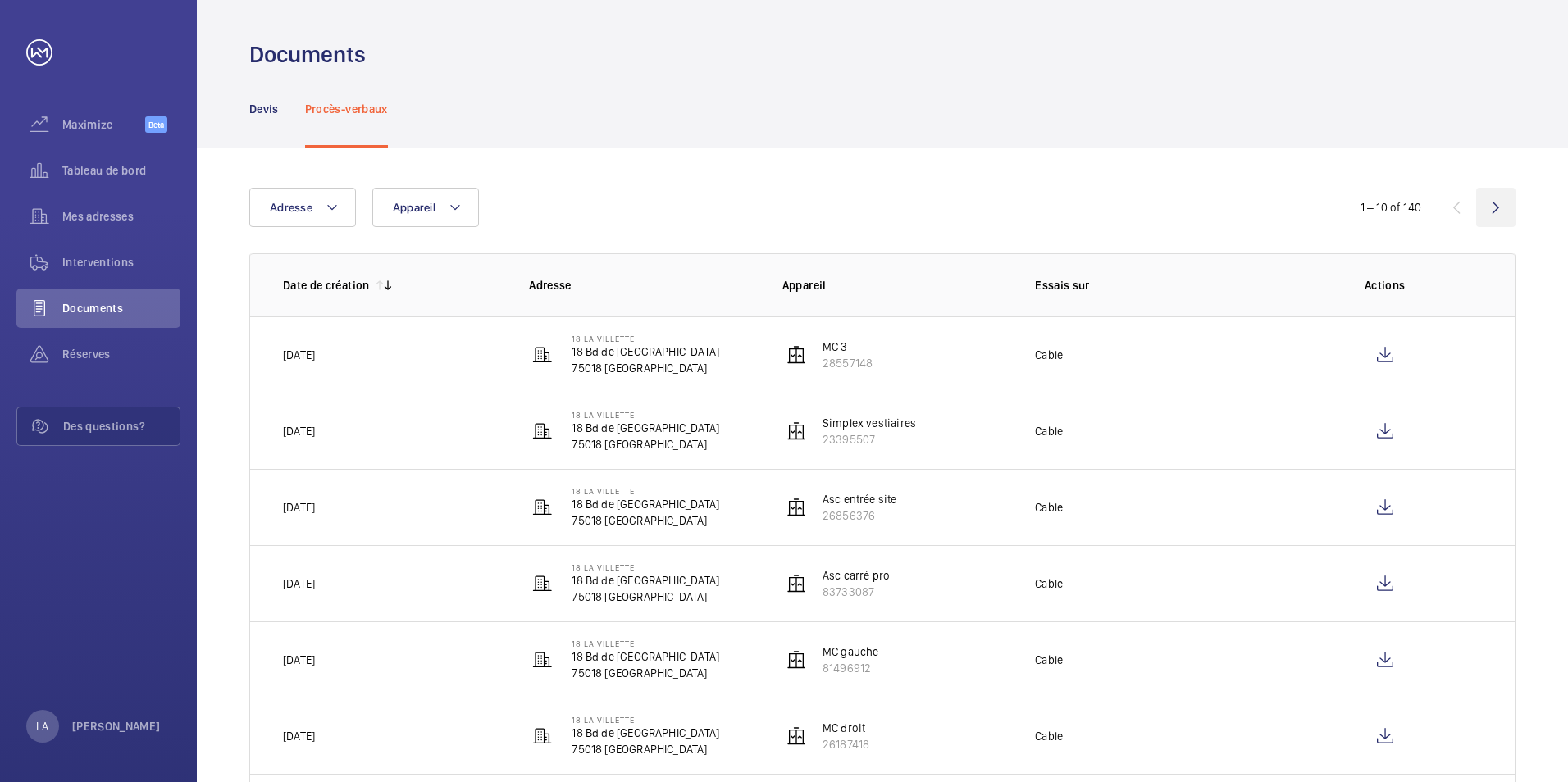
click at [1490, 205] on wm-front-icon-button at bounding box center [1496, 207] width 39 height 39
click at [1492, 206] on wm-front-icon-button at bounding box center [1496, 207] width 39 height 39
click at [1492, 206] on div "21 – 30 of 140" at bounding box center [1417, 207] width 197 height 19
click at [1492, 206] on wm-front-icon-button at bounding box center [1496, 207] width 39 height 39
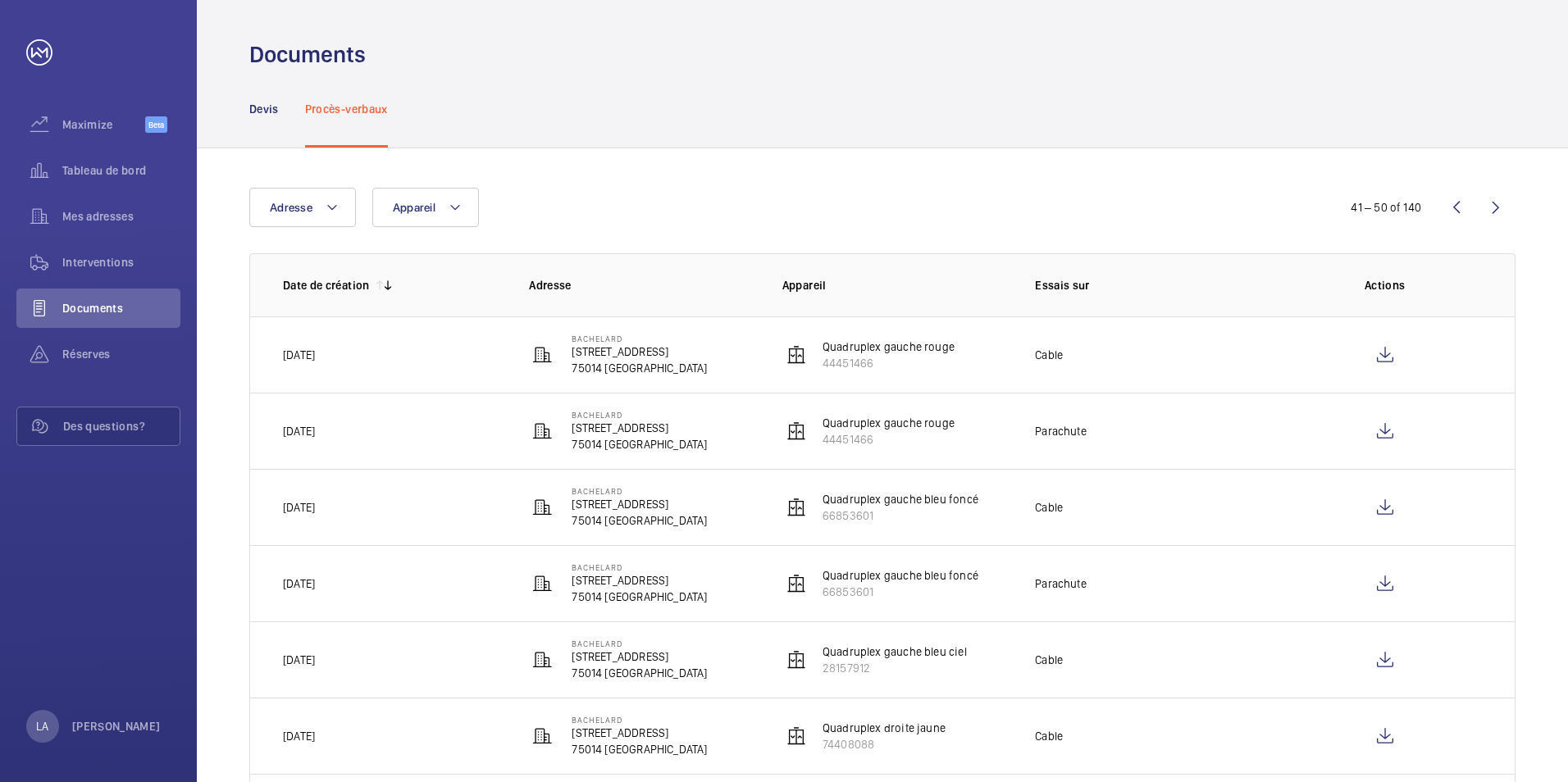
click at [1492, 206] on wm-front-icon-button at bounding box center [1496, 207] width 39 height 39
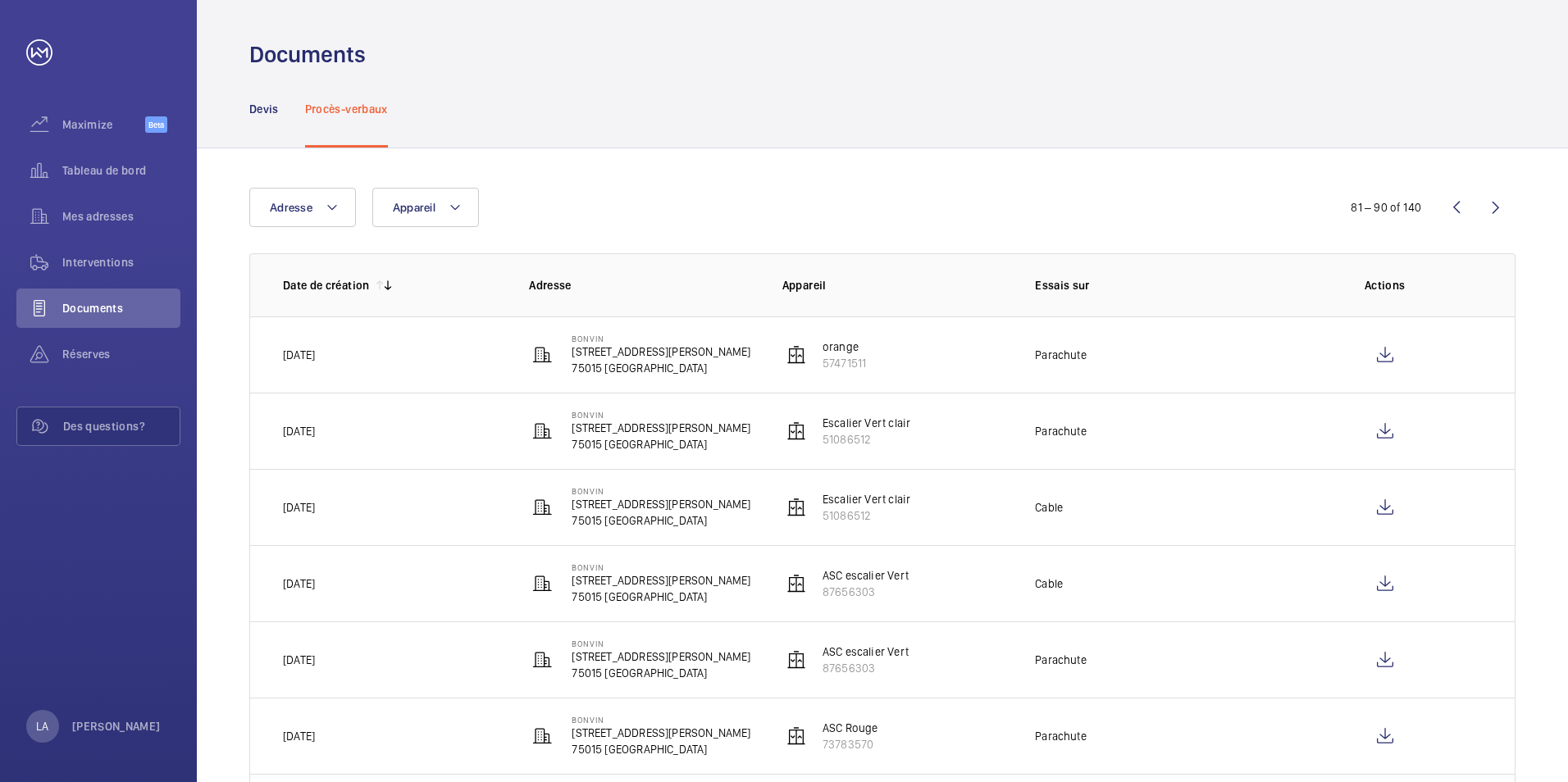
click at [1492, 206] on wm-front-icon-button at bounding box center [1496, 207] width 39 height 39
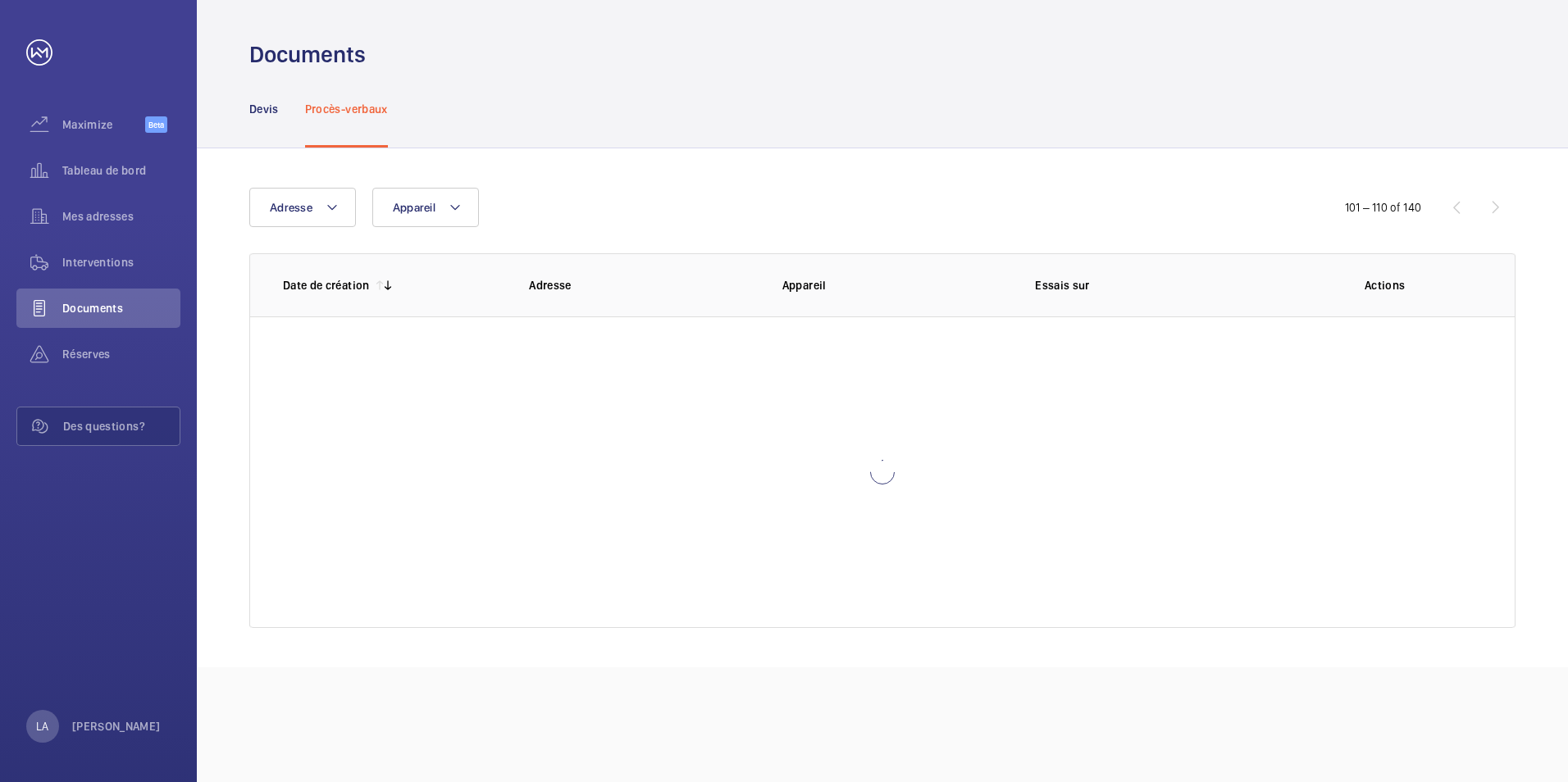
click at [1492, 206] on div "101 – 110 of 140" at bounding box center [1417, 207] width 197 height 19
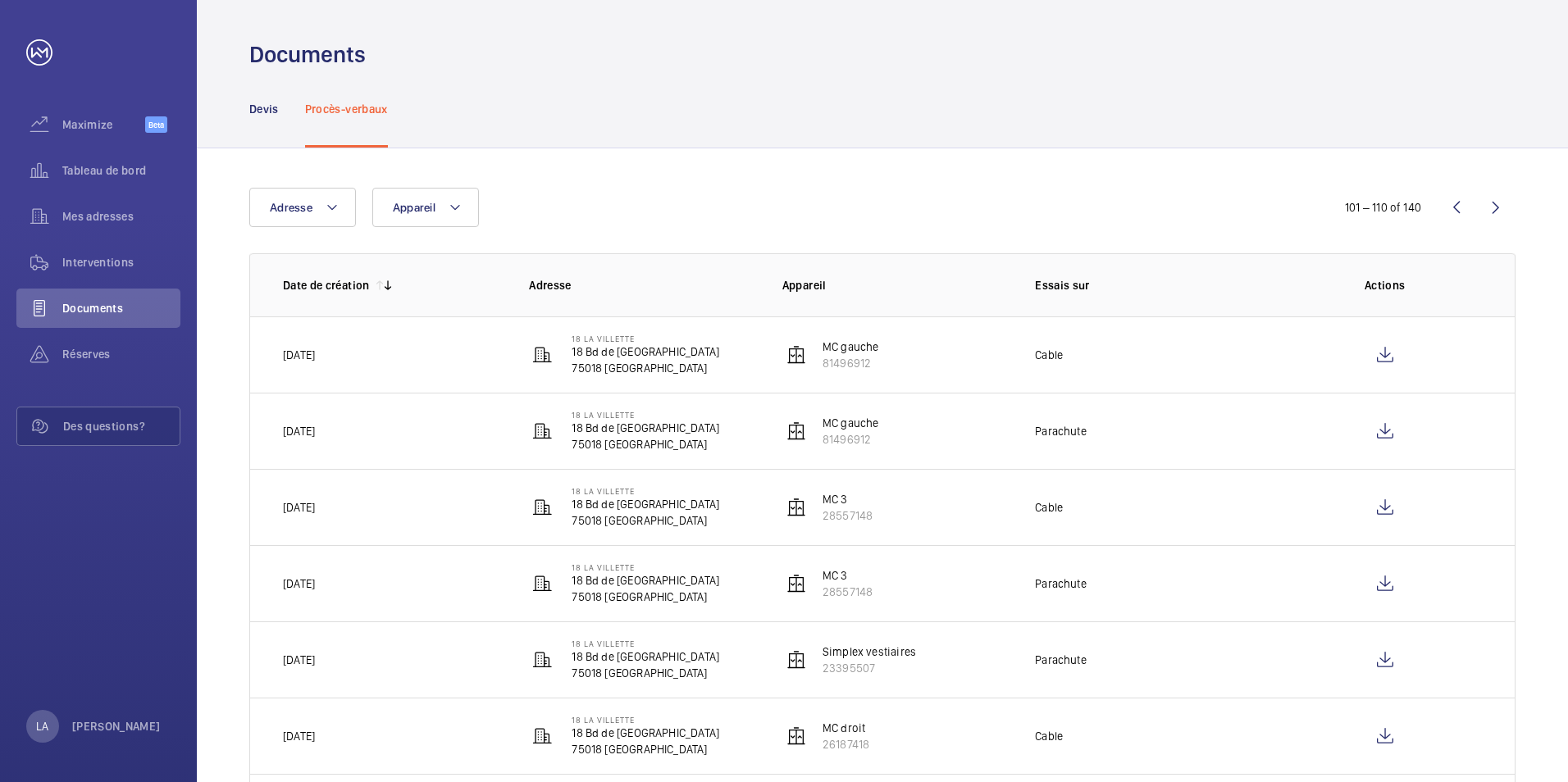
click at [1492, 206] on wm-front-icon-button at bounding box center [1496, 207] width 39 height 39
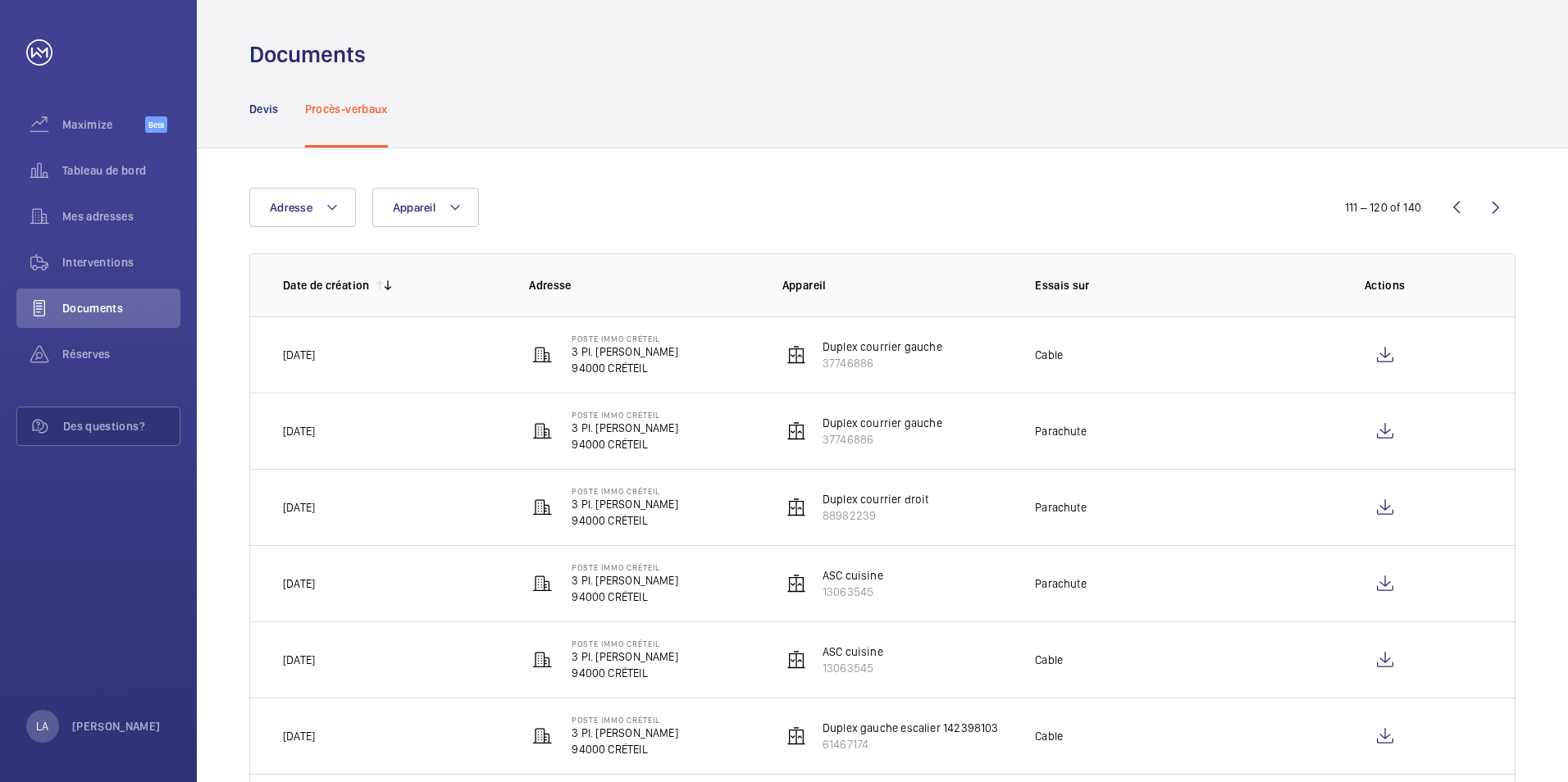
click at [1492, 206] on wm-front-icon-button at bounding box center [1496, 207] width 39 height 39
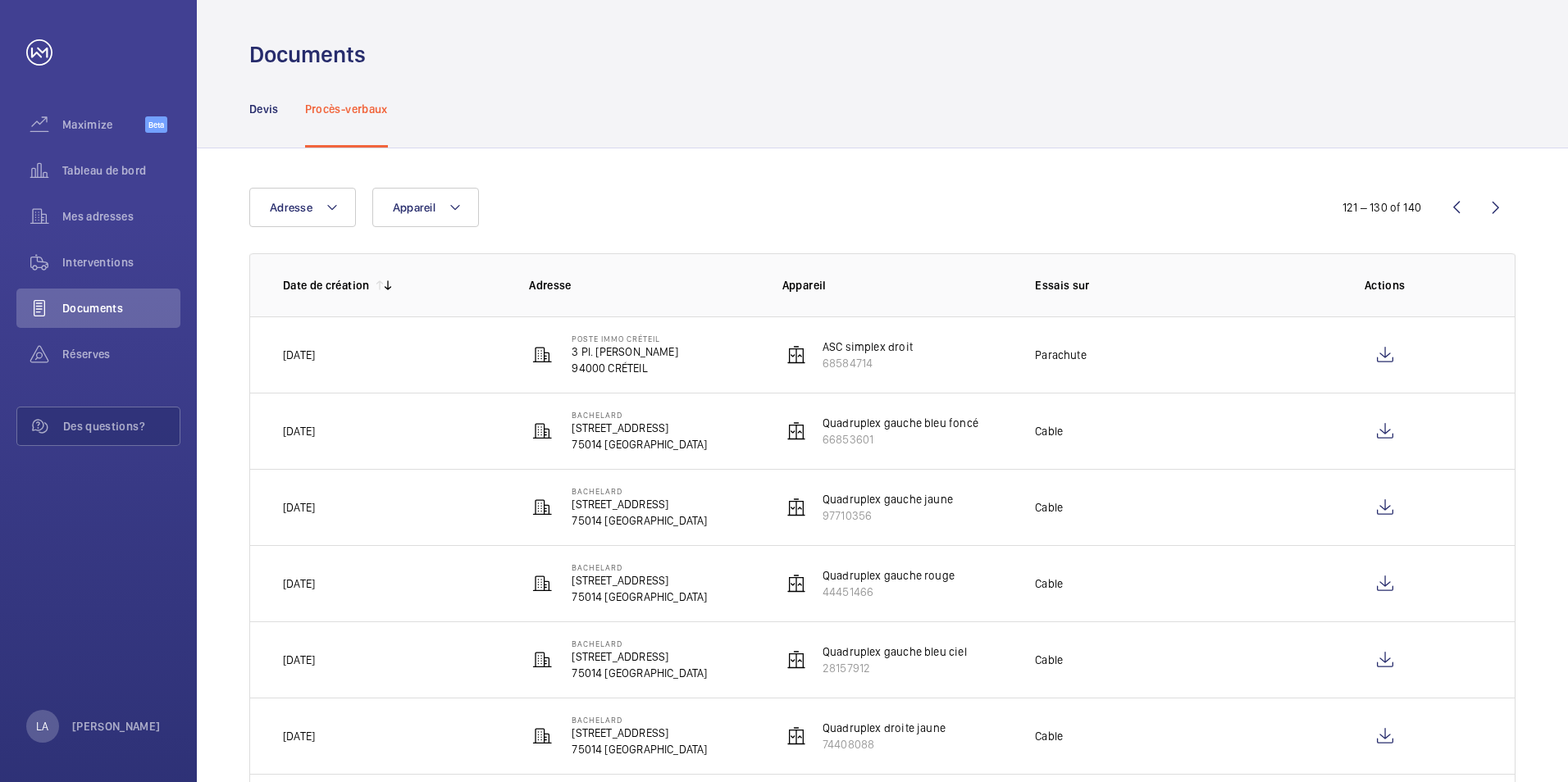
click at [1492, 206] on wm-front-icon-button at bounding box center [1496, 207] width 39 height 39
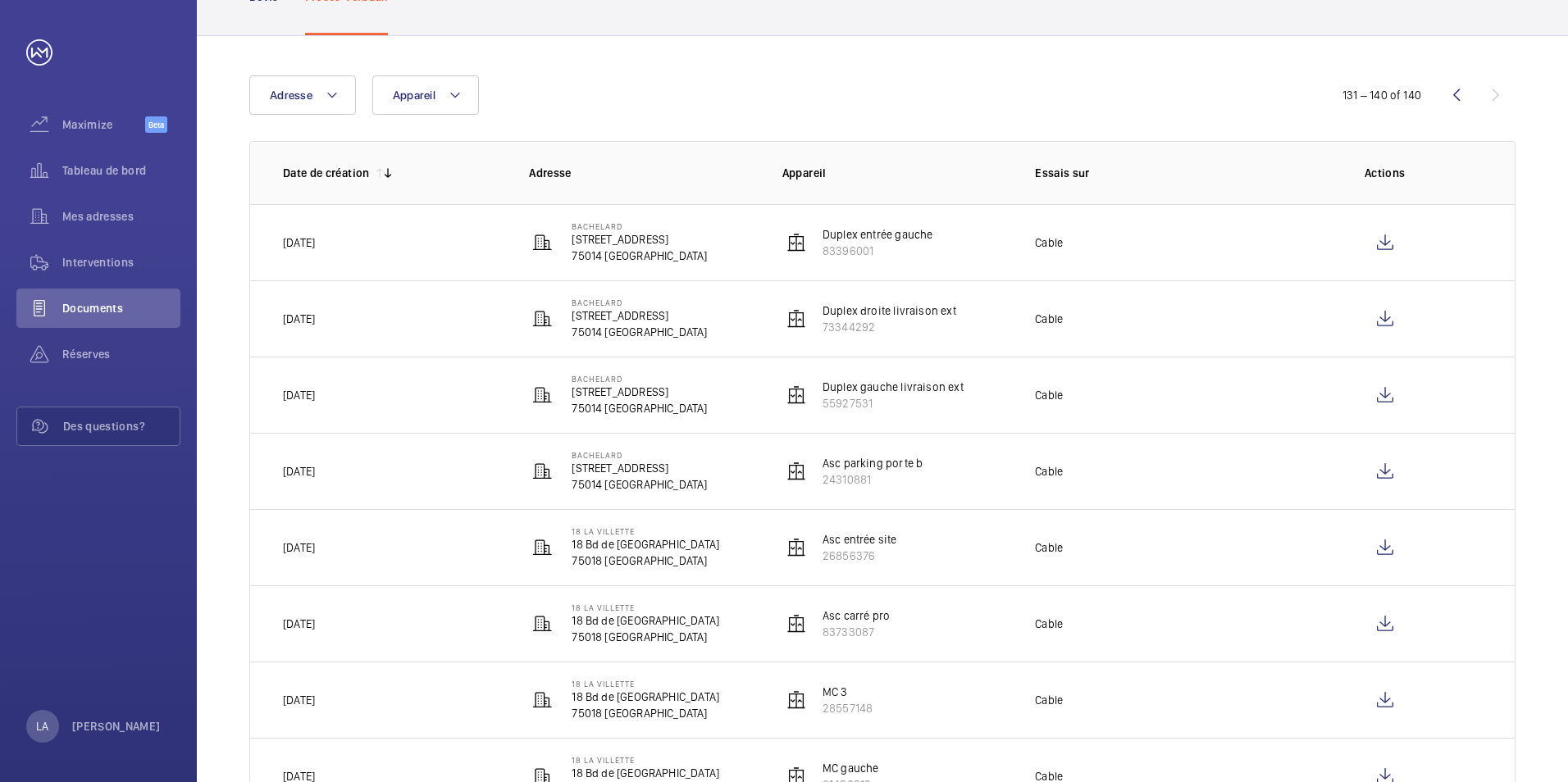
scroll to position [337, 0]
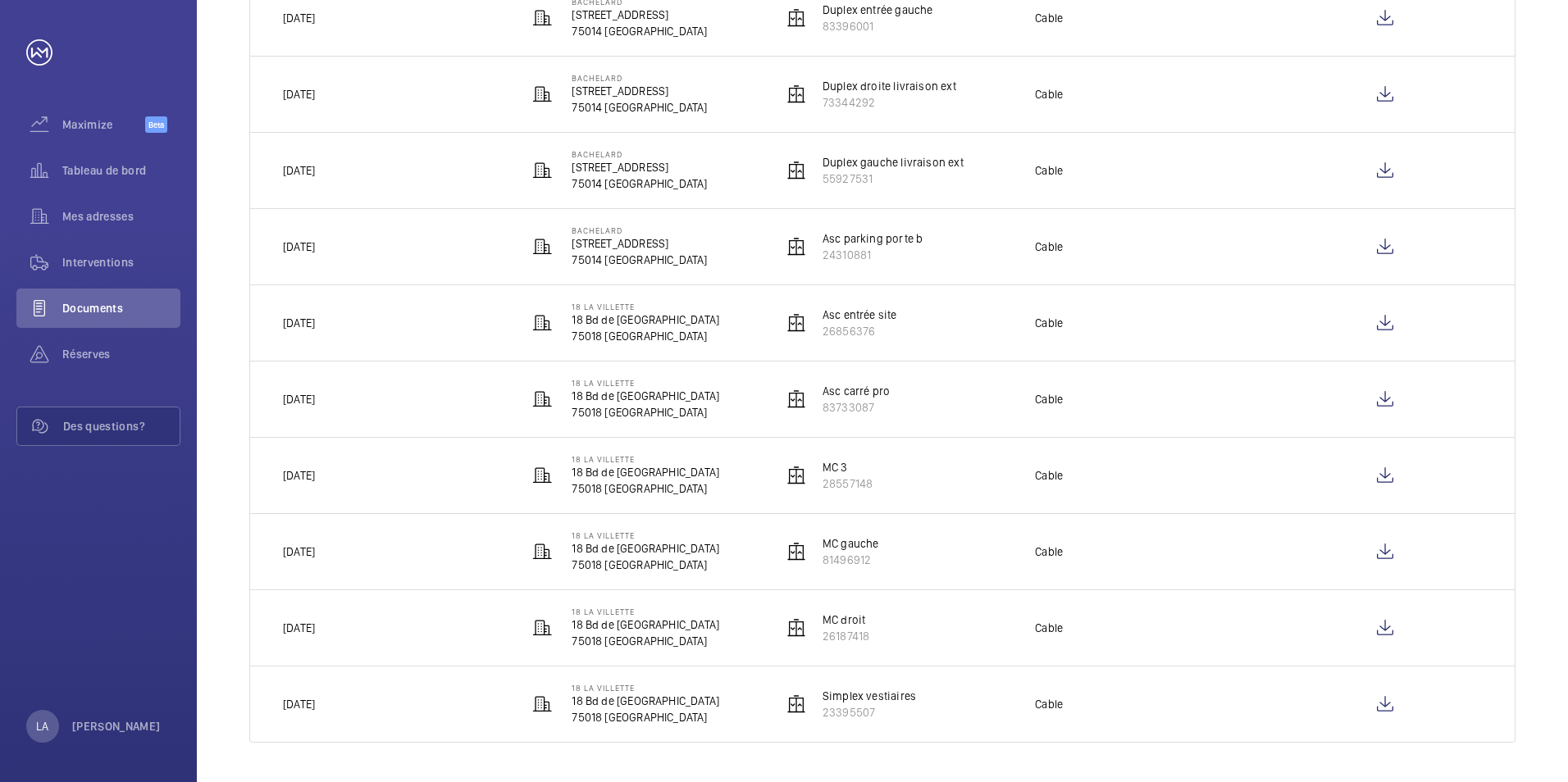
click at [585, 698] on p "18 Bd de [GEOGRAPHIC_DATA]" at bounding box center [645, 701] width 147 height 16
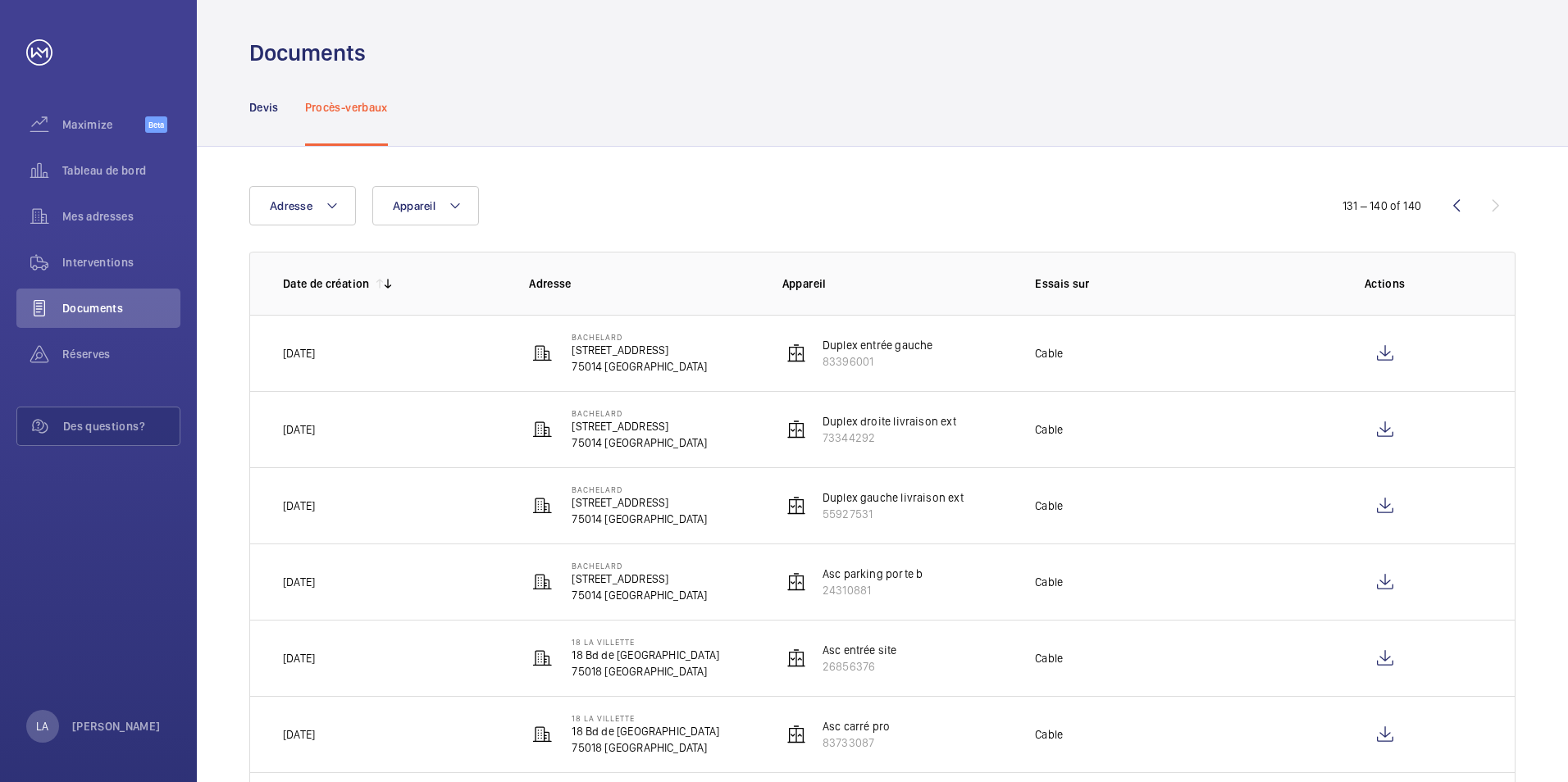
scroll to position [0, 0]
click at [64, 261] on span "Interventions" at bounding box center [121, 263] width 118 height 16
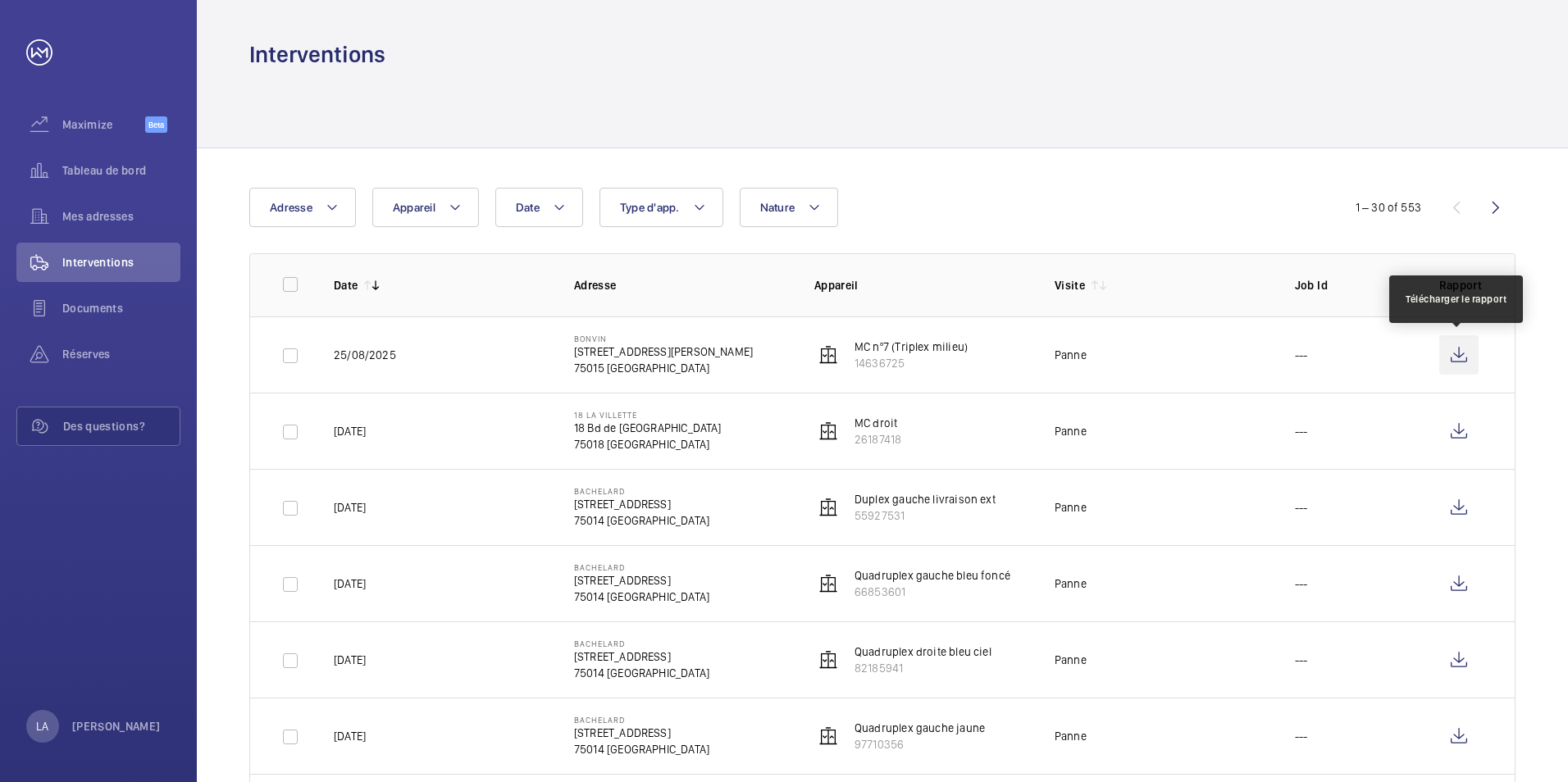
click at [1452, 355] on wm-front-icon-button at bounding box center [1459, 354] width 39 height 39
click at [91, 211] on span "Mes adresses" at bounding box center [121, 216] width 118 height 16
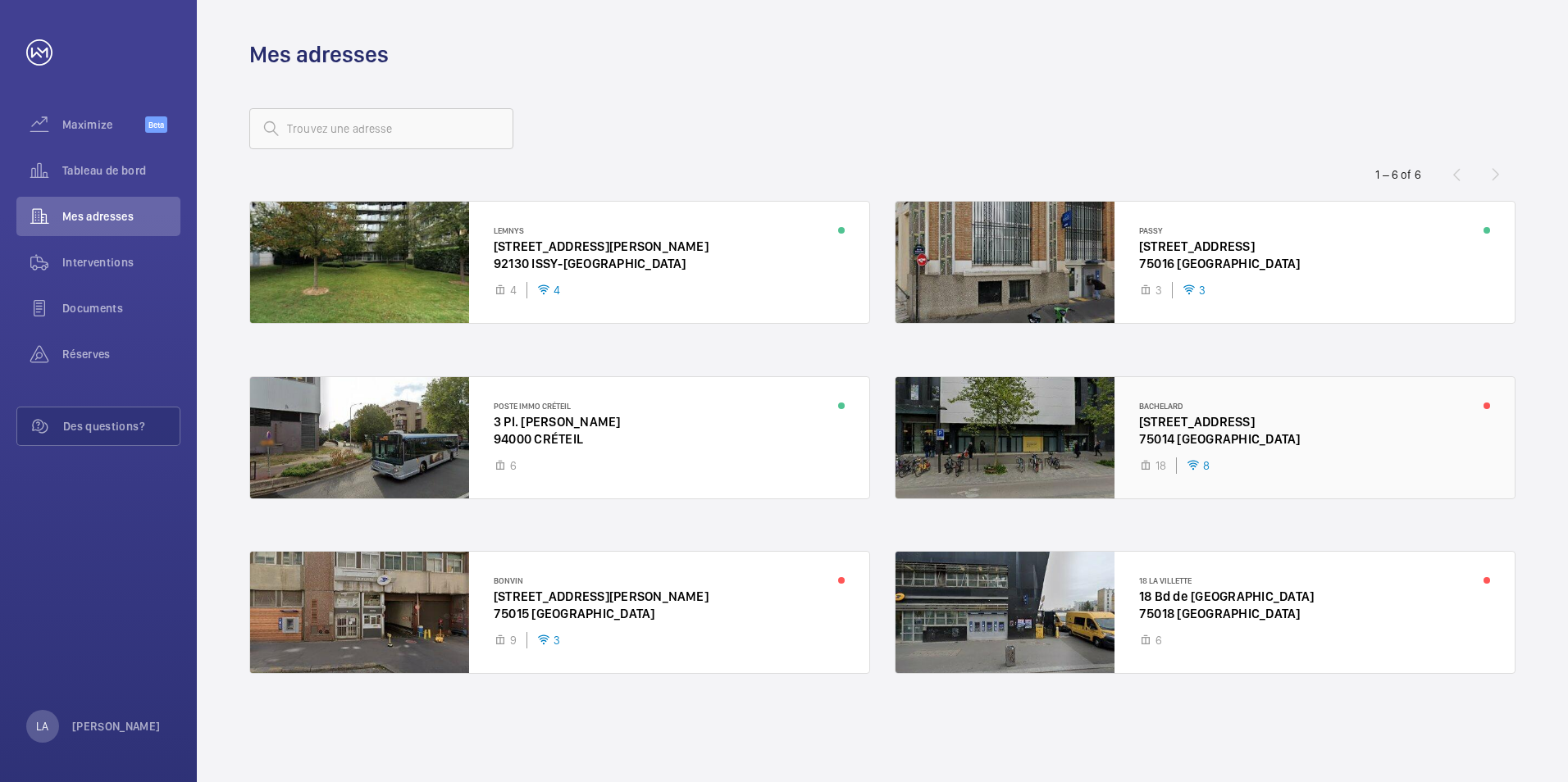
click at [1025, 454] on div at bounding box center [1205, 438] width 619 height 122
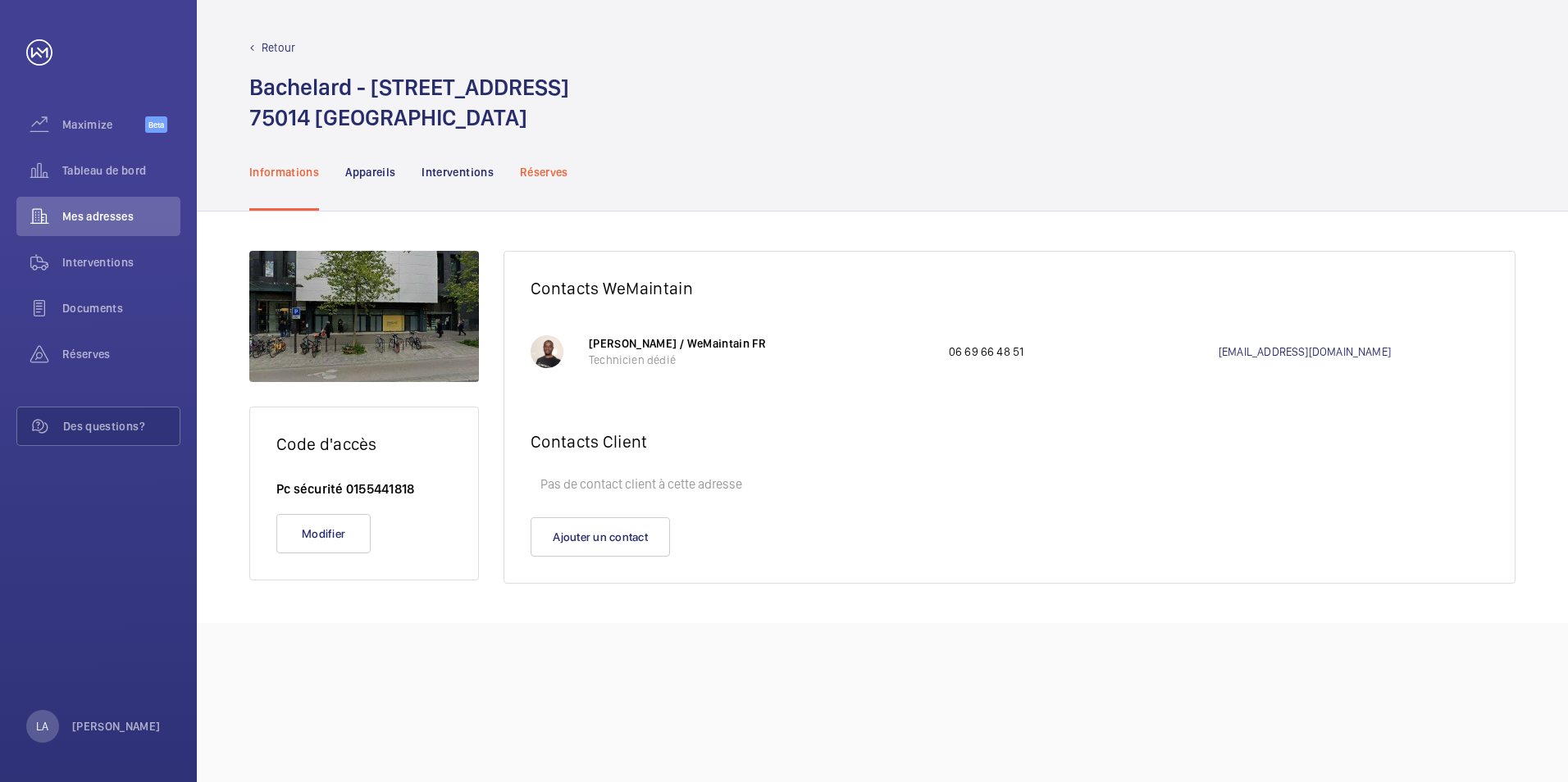
click at [546, 175] on p "Réserves" at bounding box center [544, 172] width 49 height 16
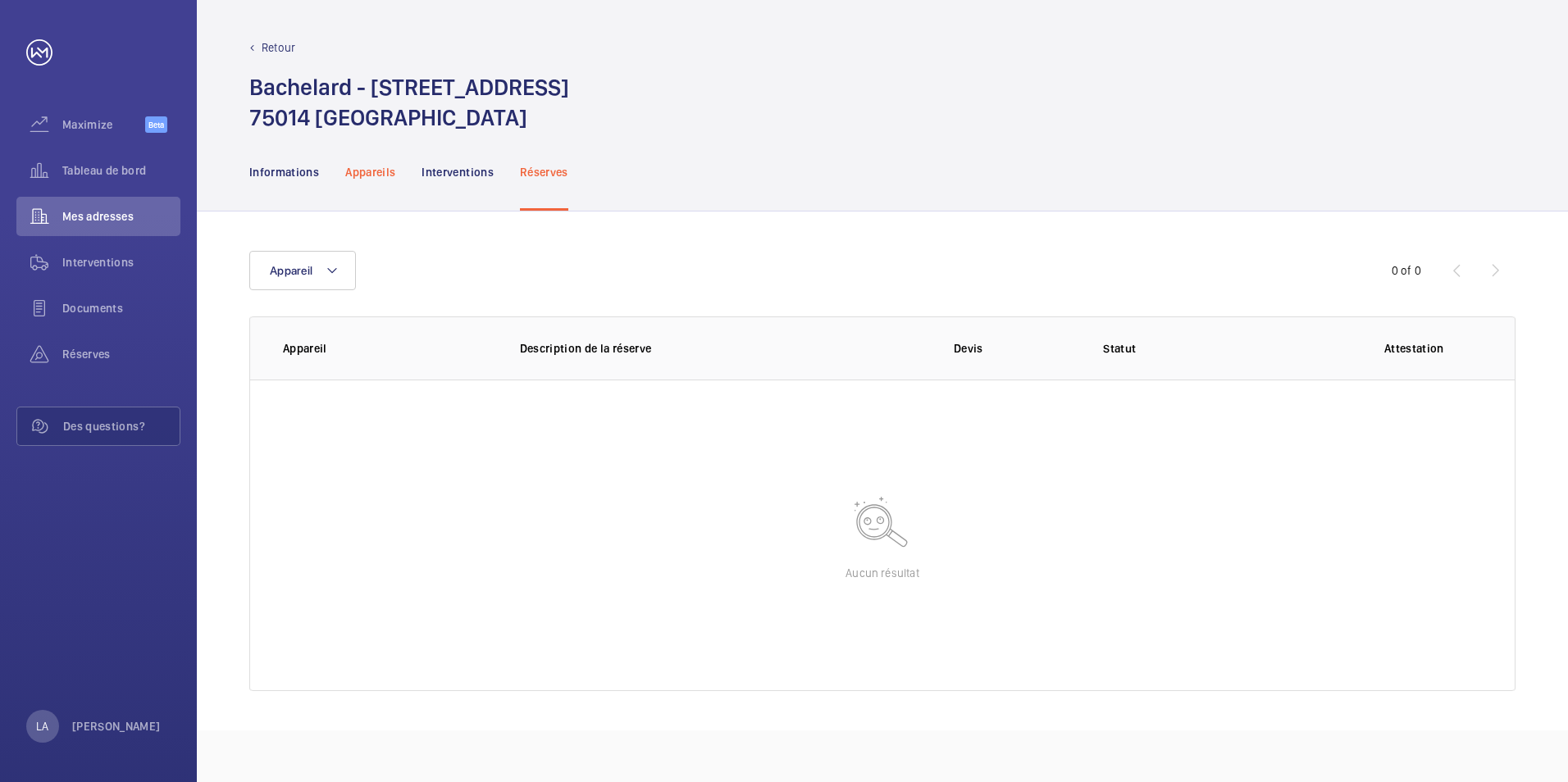
click at [375, 173] on p "Appareils" at bounding box center [370, 172] width 50 height 16
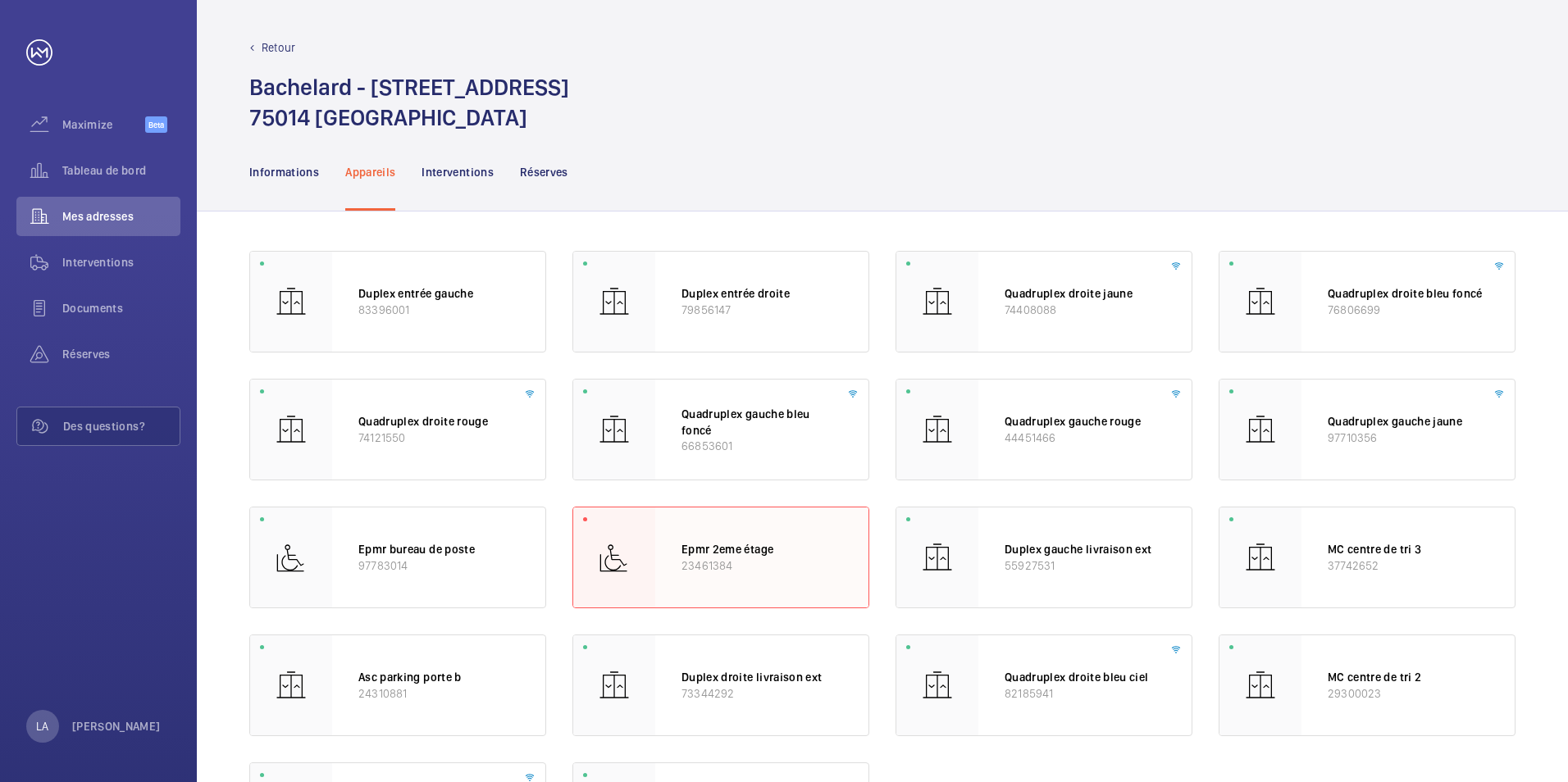
click at [698, 555] on p "Epmr 2eme étage" at bounding box center [762, 549] width 161 height 16
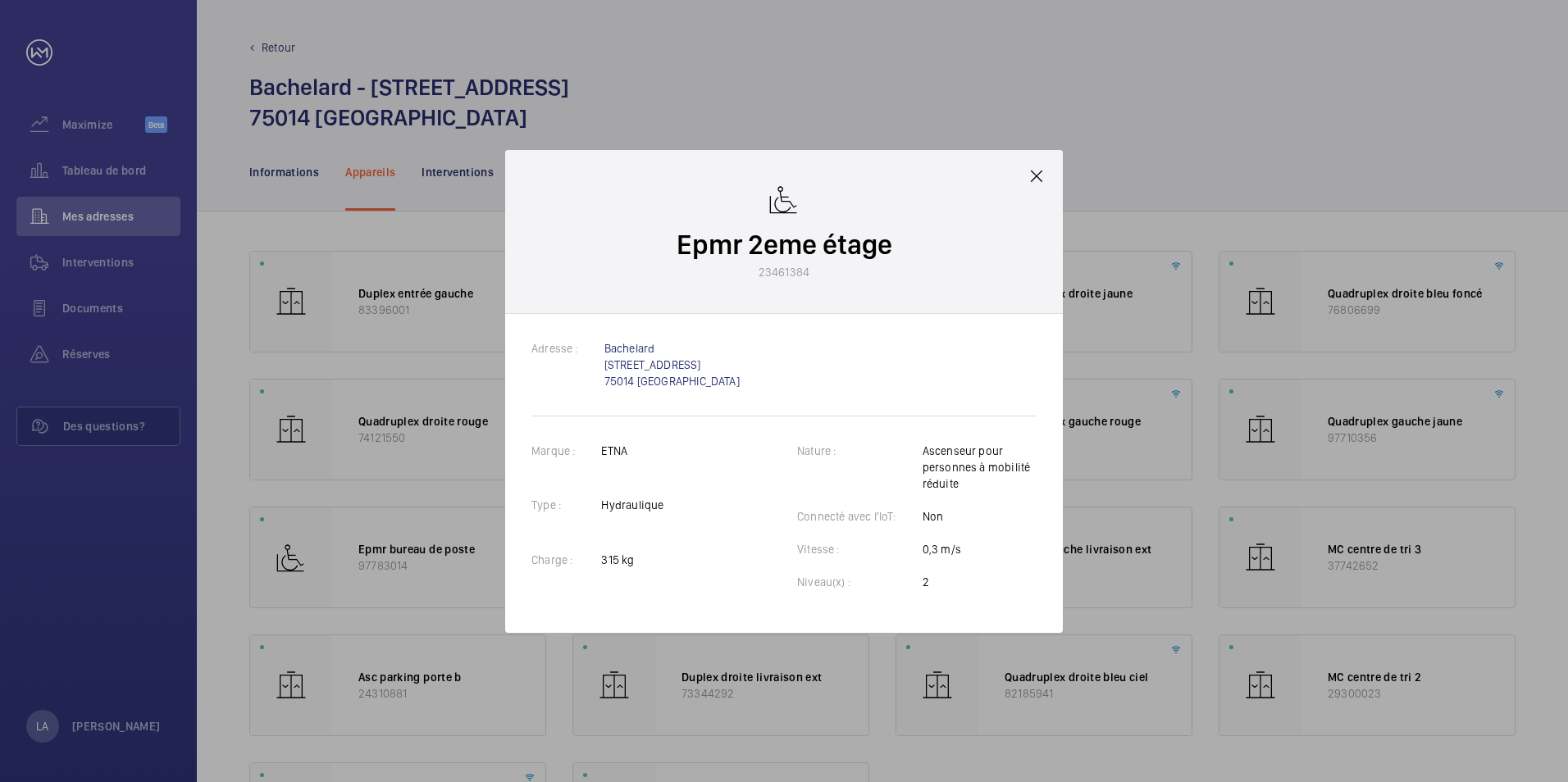
click at [1041, 173] on mat-icon at bounding box center [1036, 176] width 19 height 19
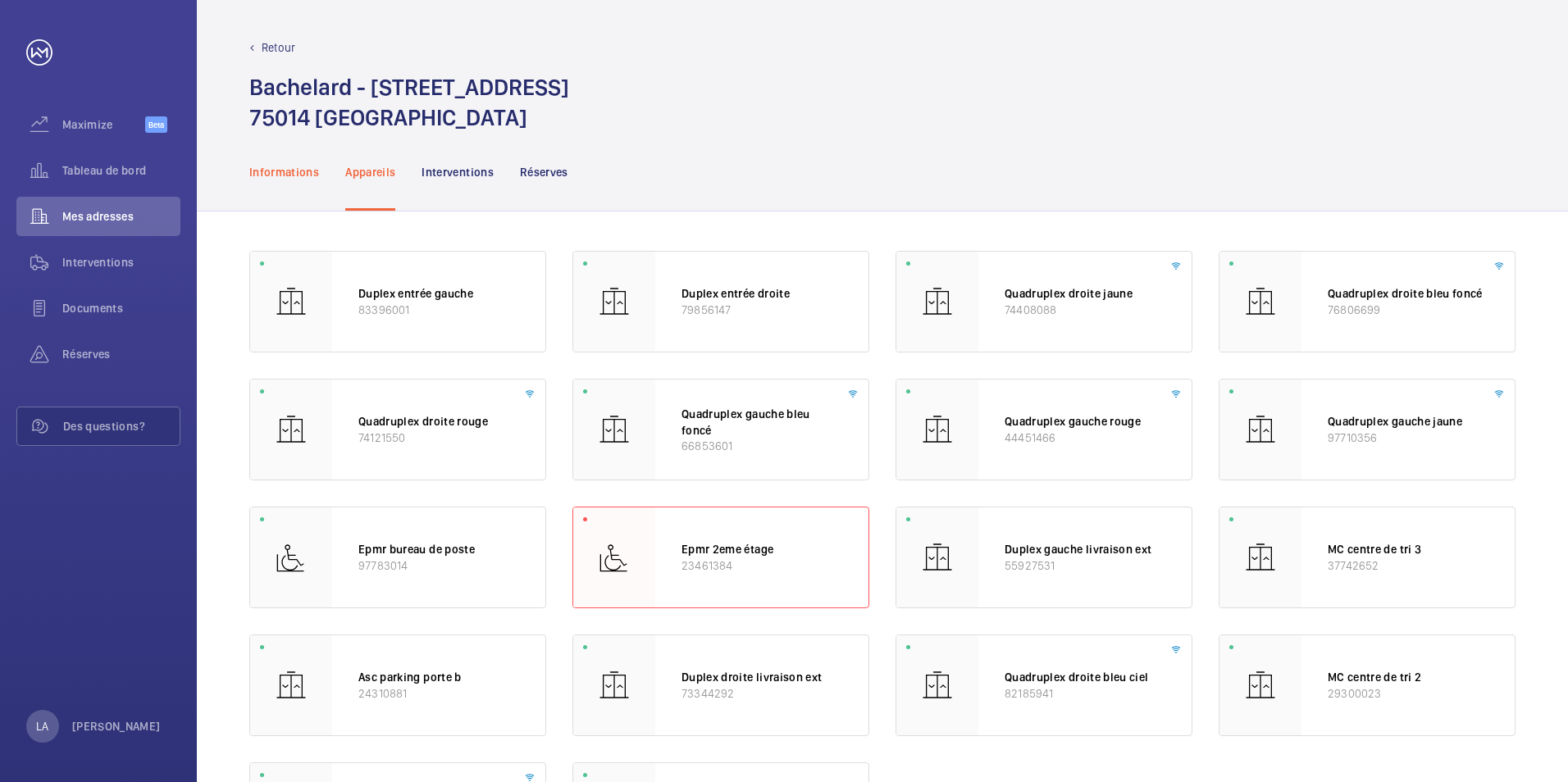
click at [301, 176] on p "Informations" at bounding box center [284, 172] width 70 height 16
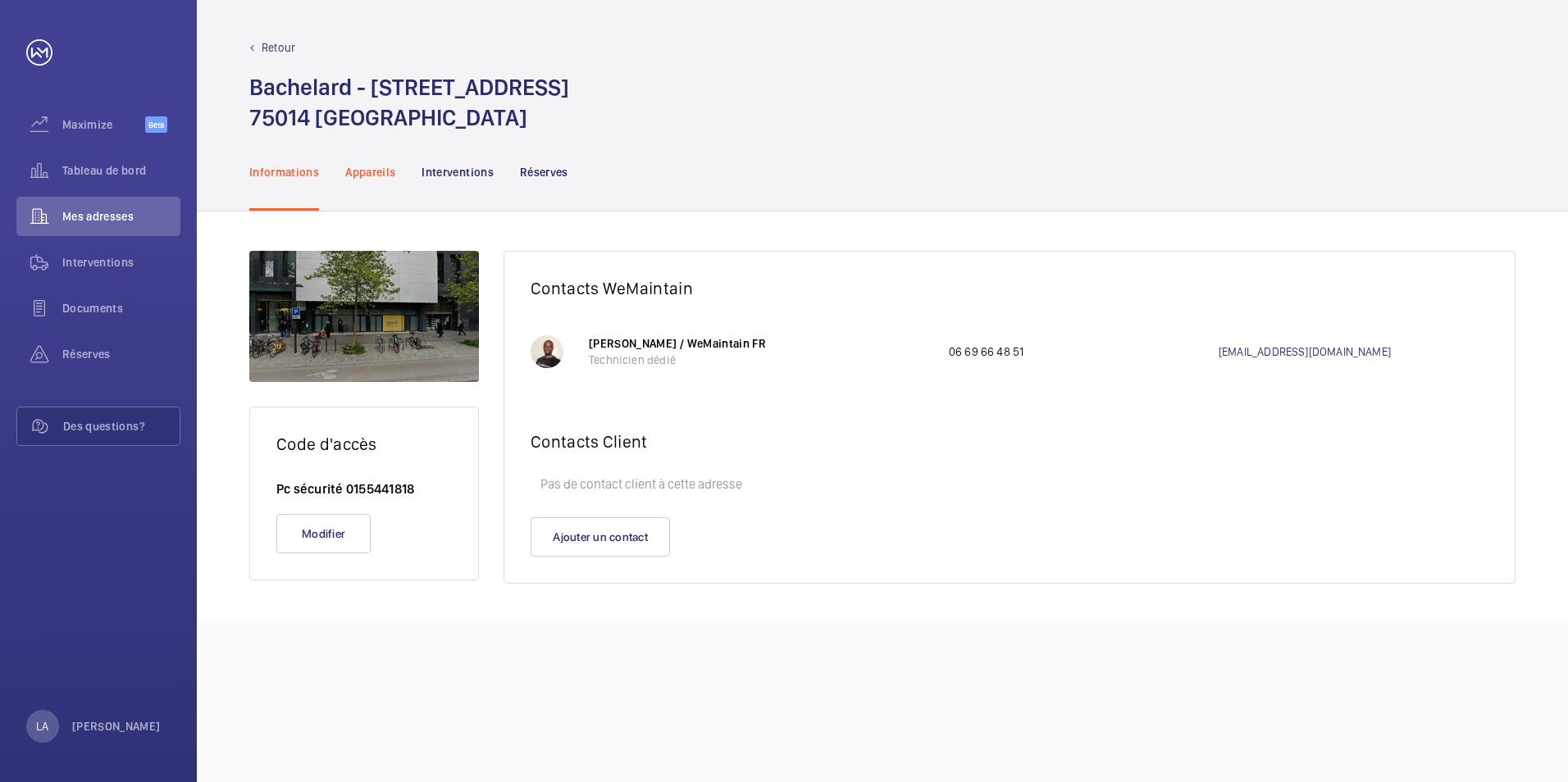
click at [360, 183] on div "Appareils" at bounding box center [370, 171] width 50 height 78
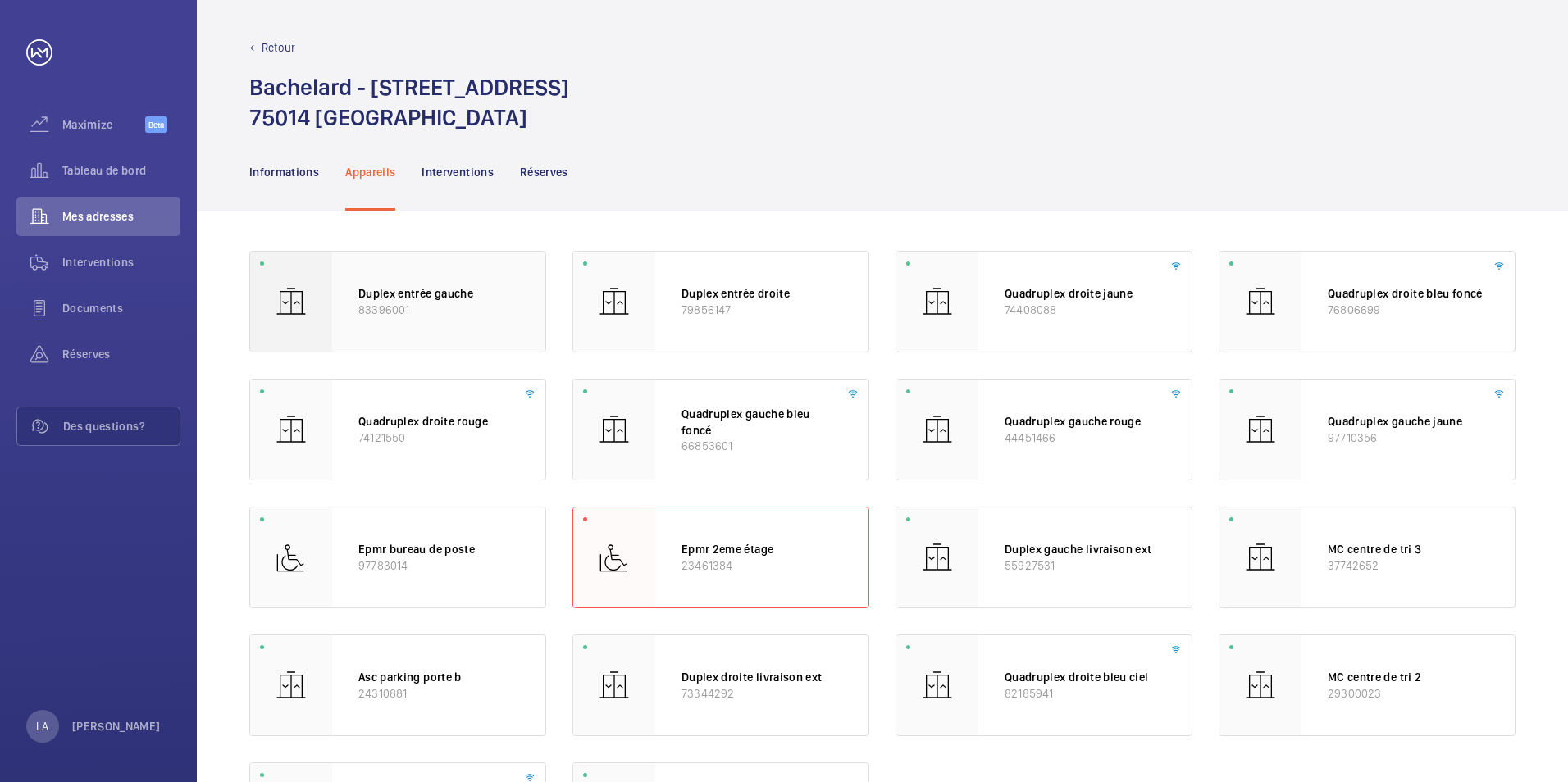
click at [360, 310] on p "83396001" at bounding box center [439, 310] width 161 height 16
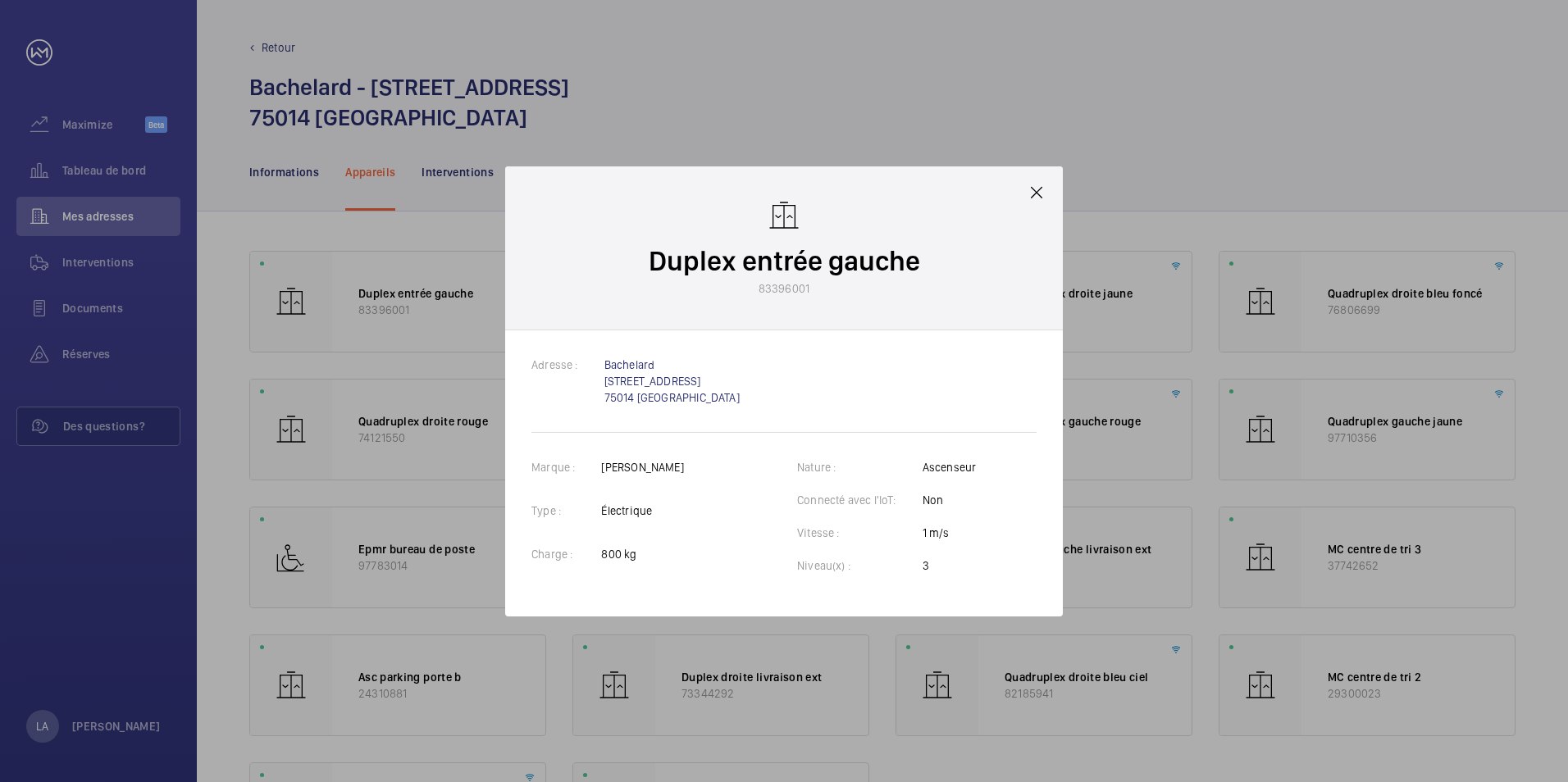
click at [1043, 190] on mat-icon at bounding box center [1036, 192] width 19 height 19
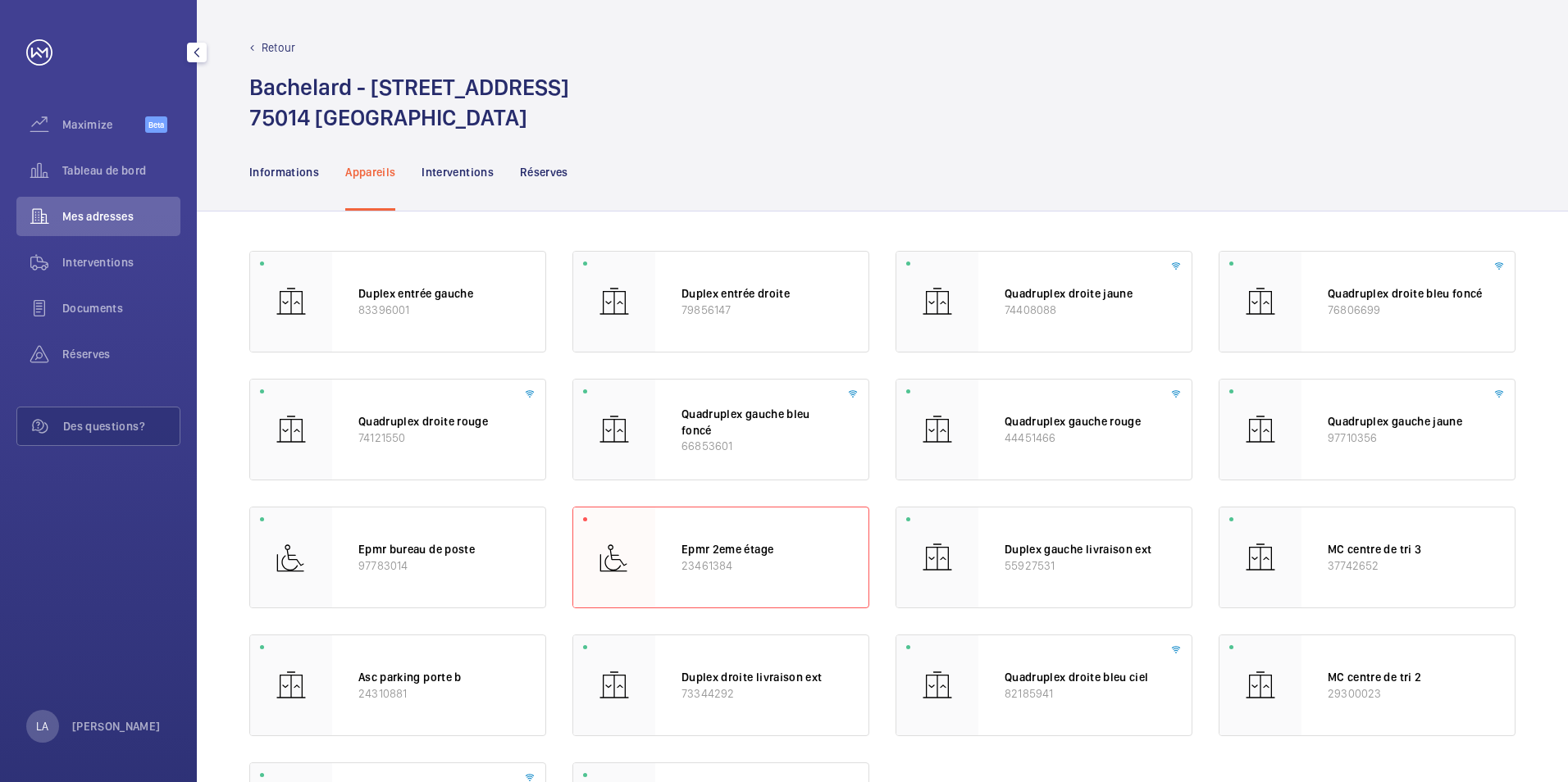
click at [45, 59] on link at bounding box center [39, 52] width 27 height 27
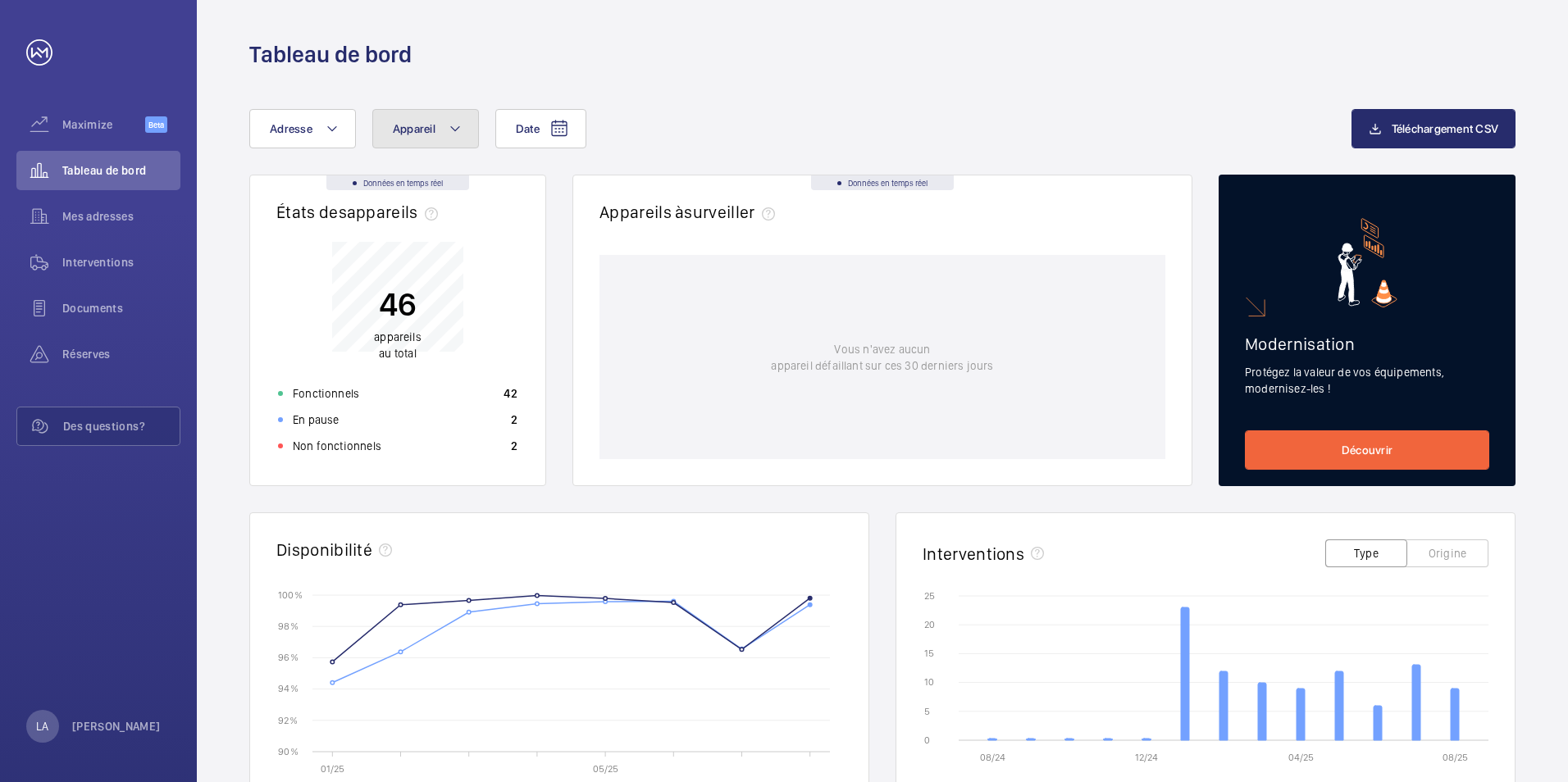
click at [434, 129] on span "Appareil" at bounding box center [414, 128] width 43 height 13
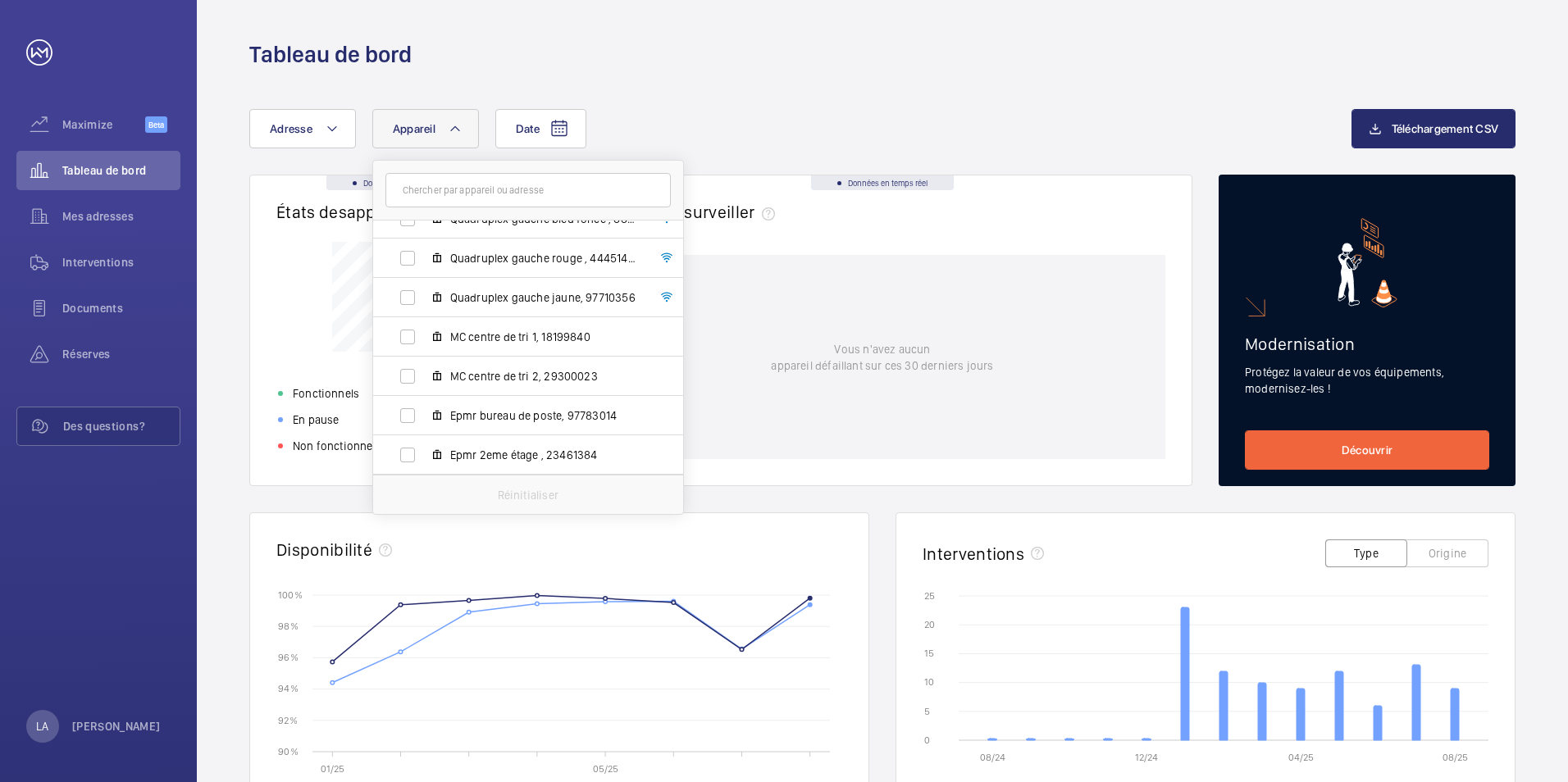
scroll to position [884, 0]
click at [402, 420] on label "Epmr 2eme étage , 23461384" at bounding box center [515, 418] width 284 height 39
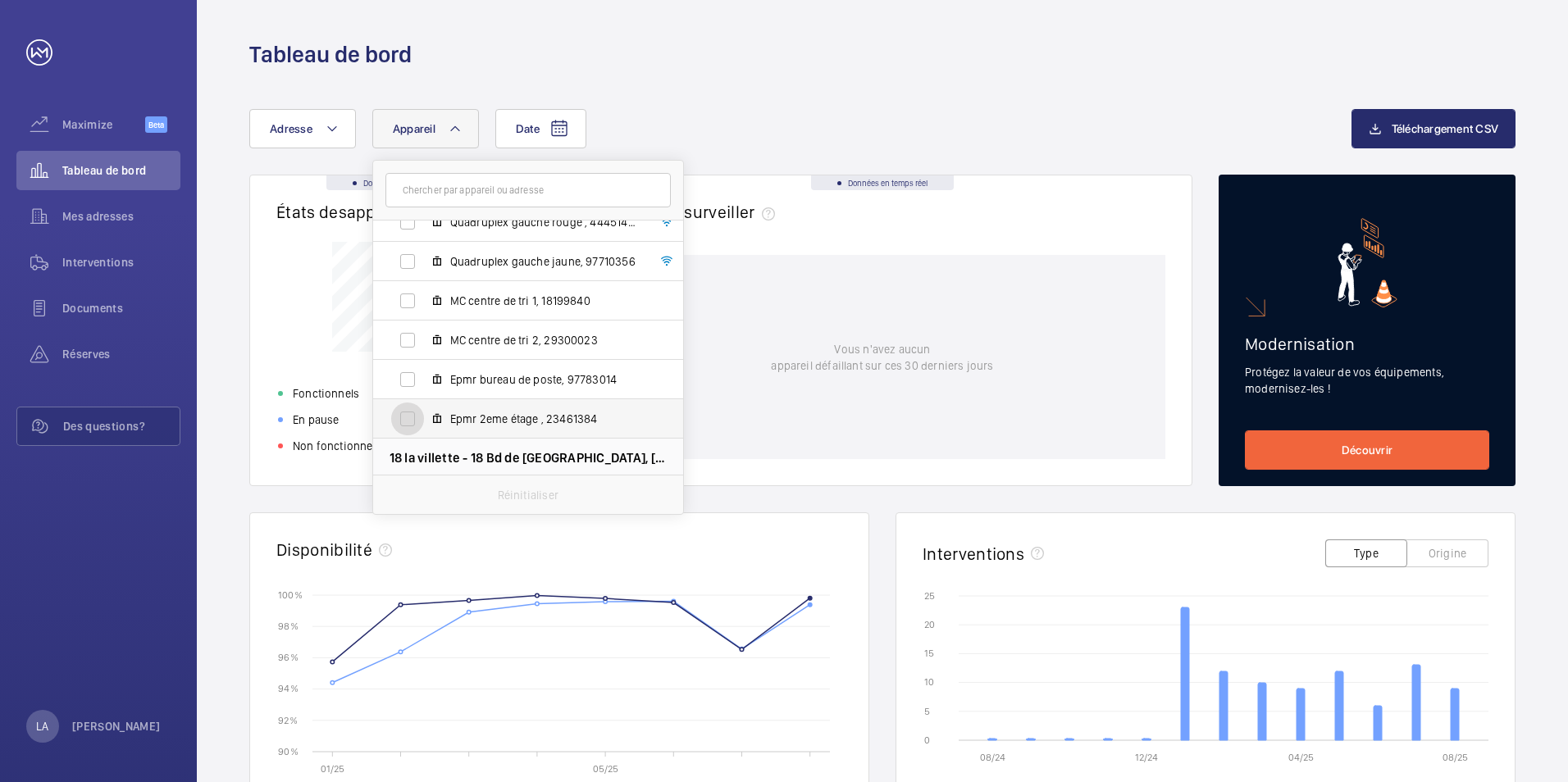
click at [402, 420] on input "Epmr 2eme étage , 23461384" at bounding box center [408, 419] width 33 height 33
checkbox input "true"
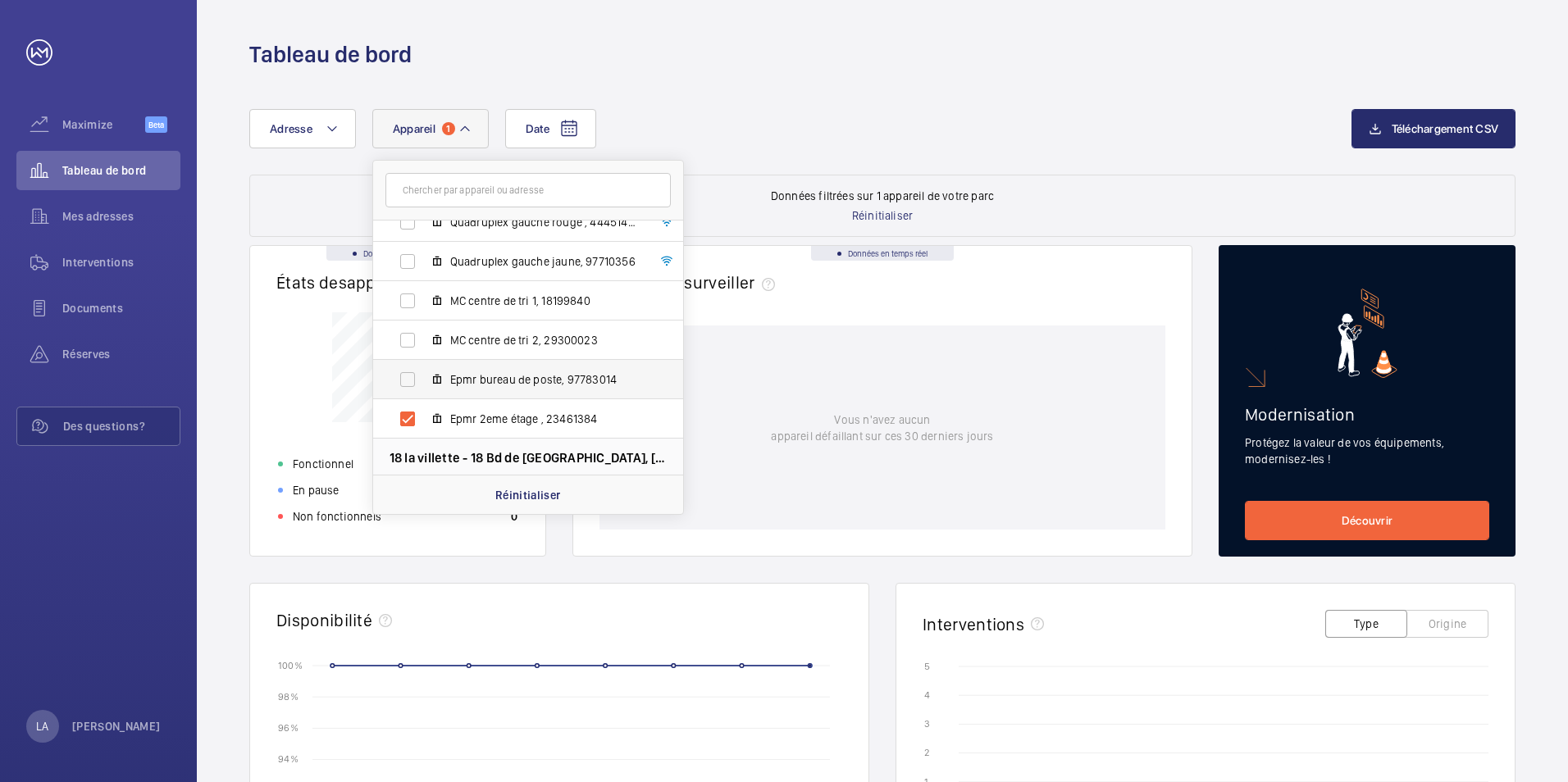
click at [410, 375] on label "Epmr bureau de poste, 97783014" at bounding box center [515, 379] width 284 height 39
click at [410, 375] on input "Epmr bureau de poste, 97783014" at bounding box center [408, 380] width 33 height 33
checkbox input "true"
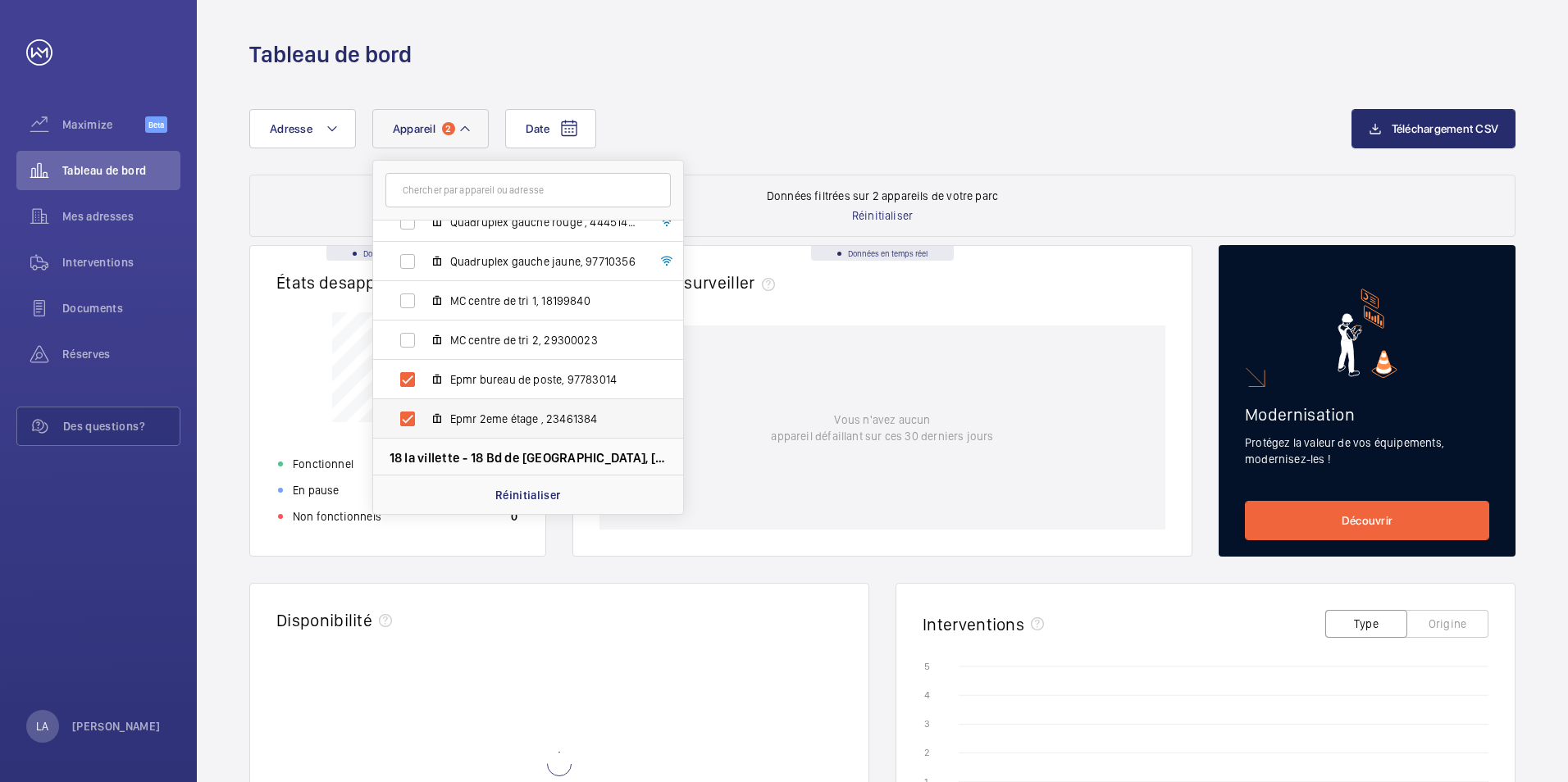
click at [409, 418] on label "Epmr 2eme étage , 23461384" at bounding box center [515, 418] width 284 height 39
click at [409, 418] on input "Epmr 2eme étage , 23461384" at bounding box center [408, 419] width 33 height 33
checkbox input "false"
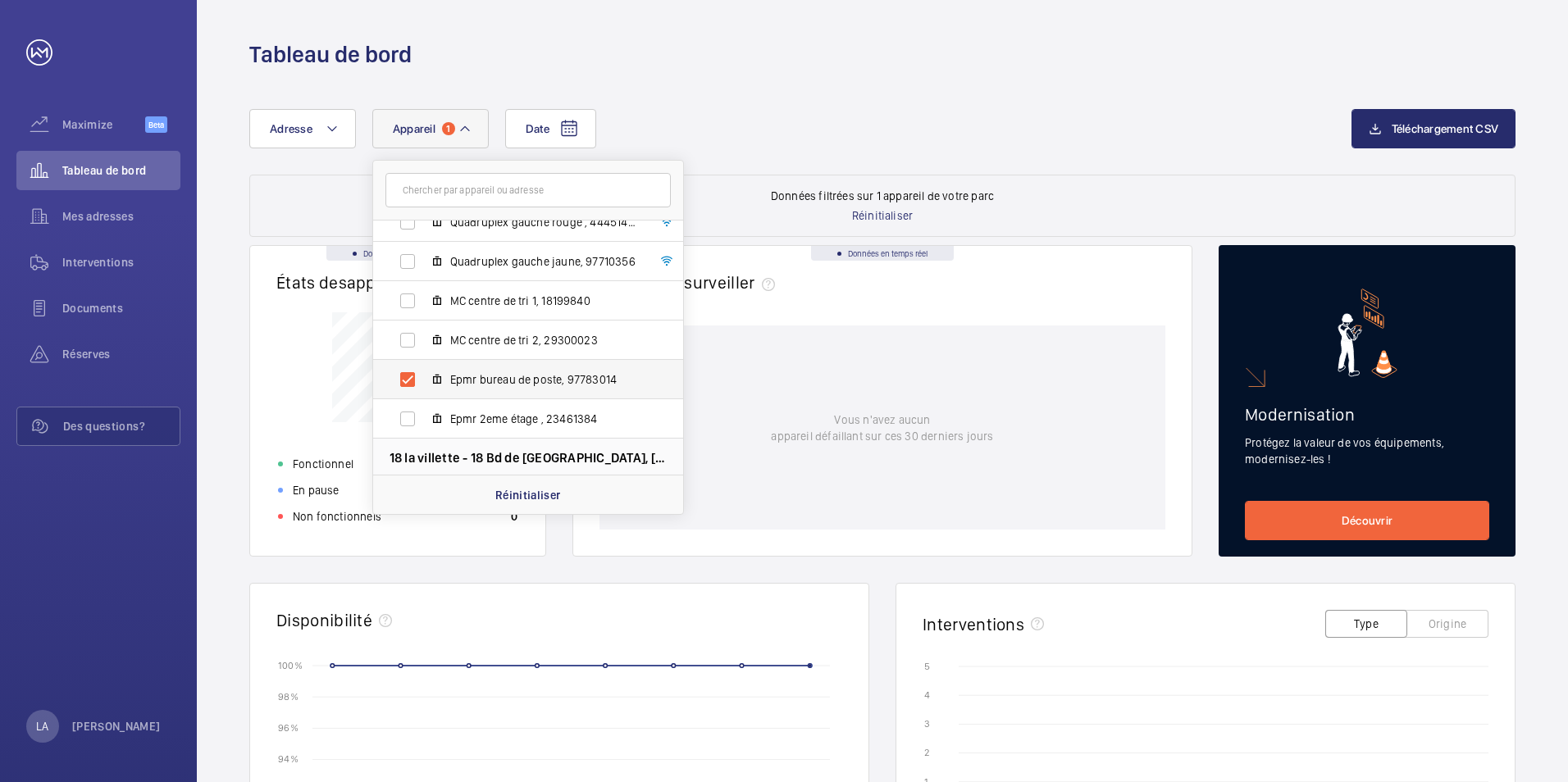
click at [407, 384] on label "Epmr bureau de poste, 97783014" at bounding box center [515, 379] width 284 height 39
click at [407, 384] on input "Epmr bureau de poste, 97783014" at bounding box center [408, 380] width 33 height 33
checkbox input "false"
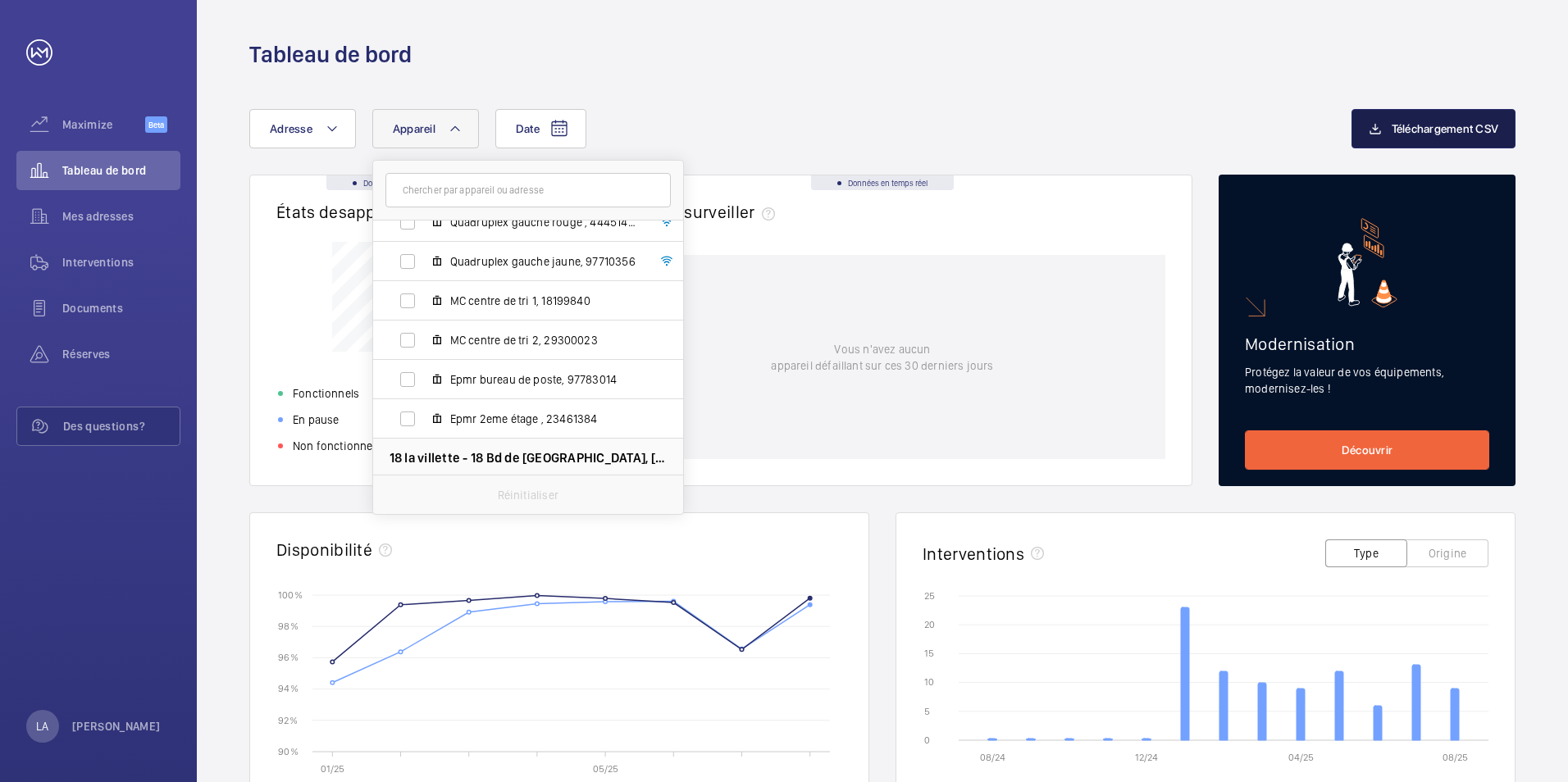
click at [1410, 123] on span "Téléchargement CSV" at bounding box center [1445, 128] width 107 height 13
